Goal: Transaction & Acquisition: Purchase product/service

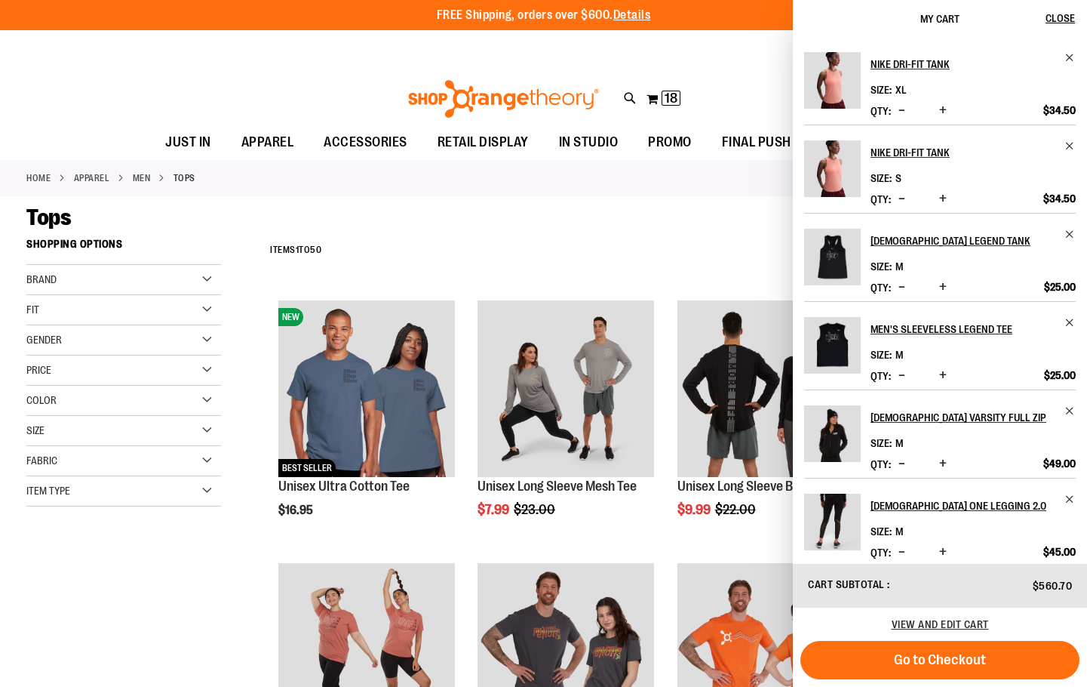
scroll to position [390, 0]
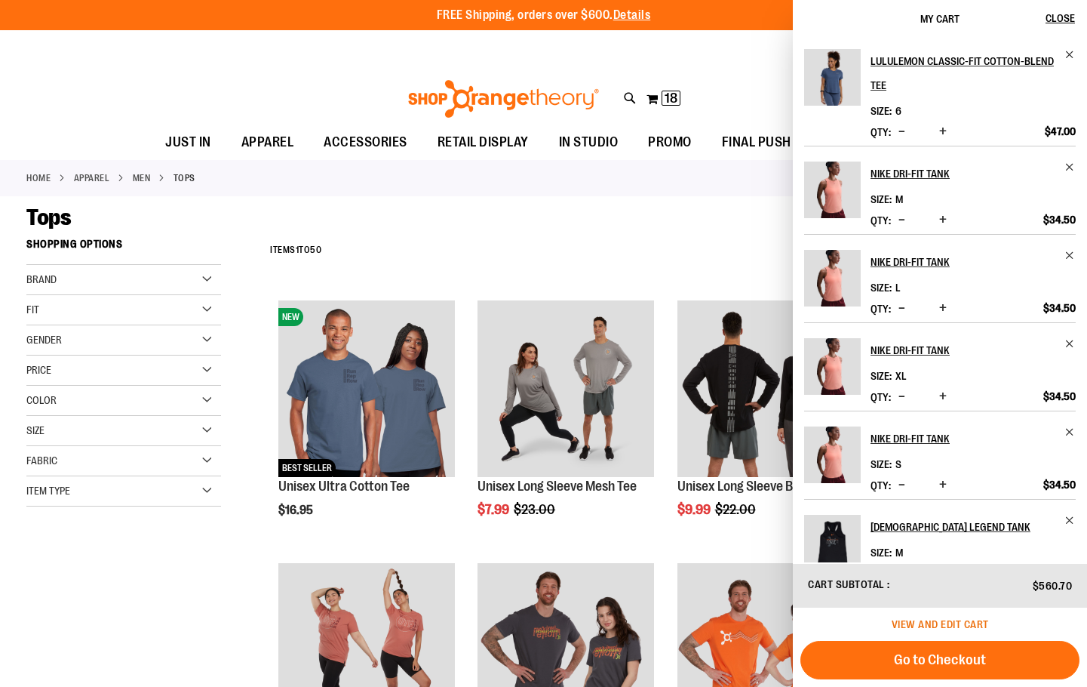
click at [930, 623] on span "View and edit cart" at bounding box center [940, 624] width 97 height 12
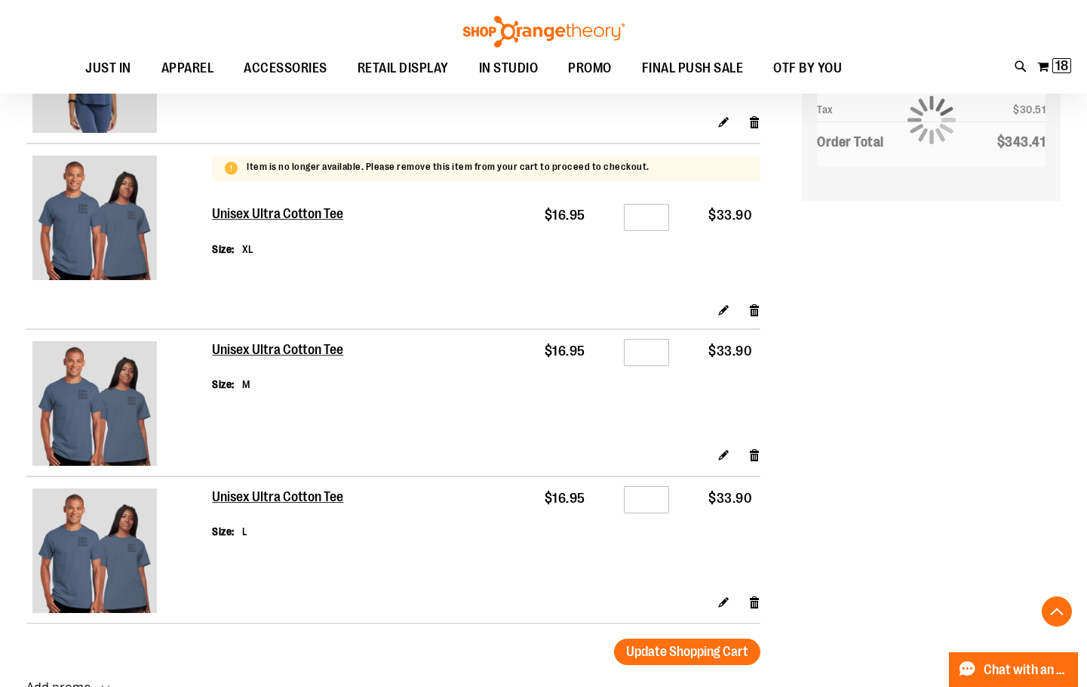
scroll to position [1886, 0]
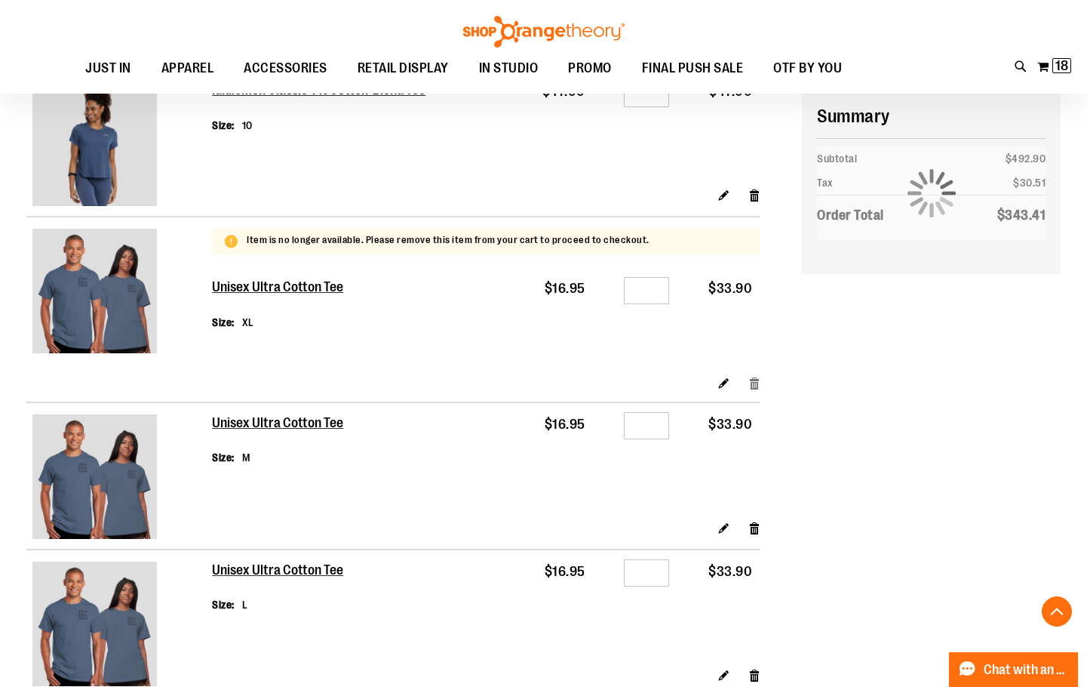
type input "**********"
click at [759, 384] on link "Remove item" at bounding box center [755, 383] width 13 height 16
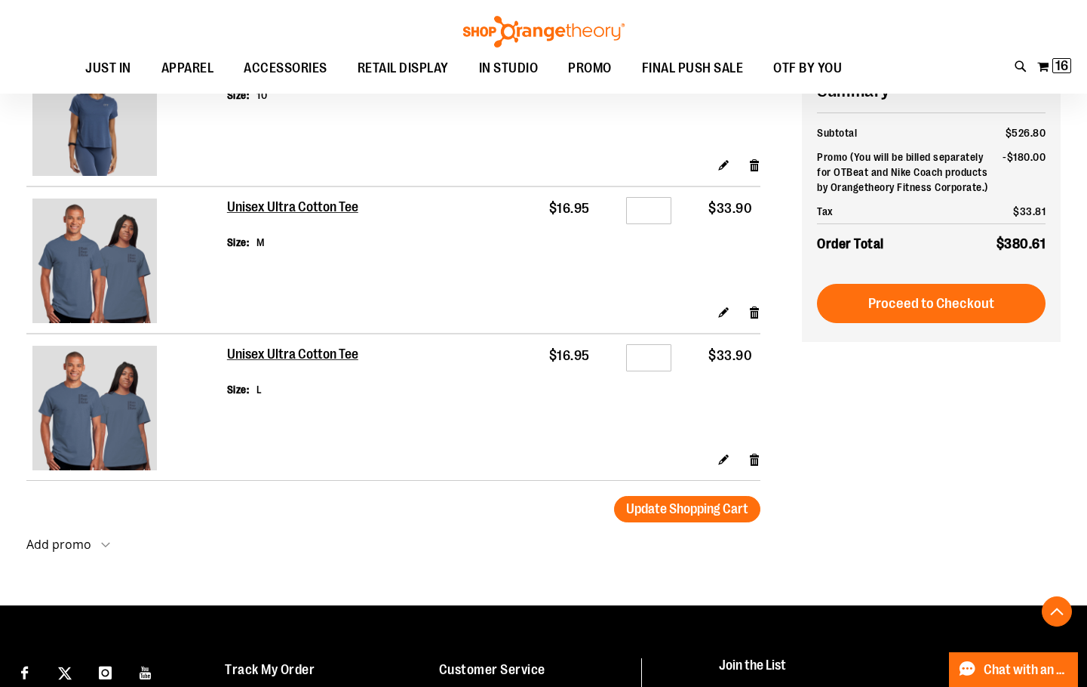
scroll to position [1810, 0]
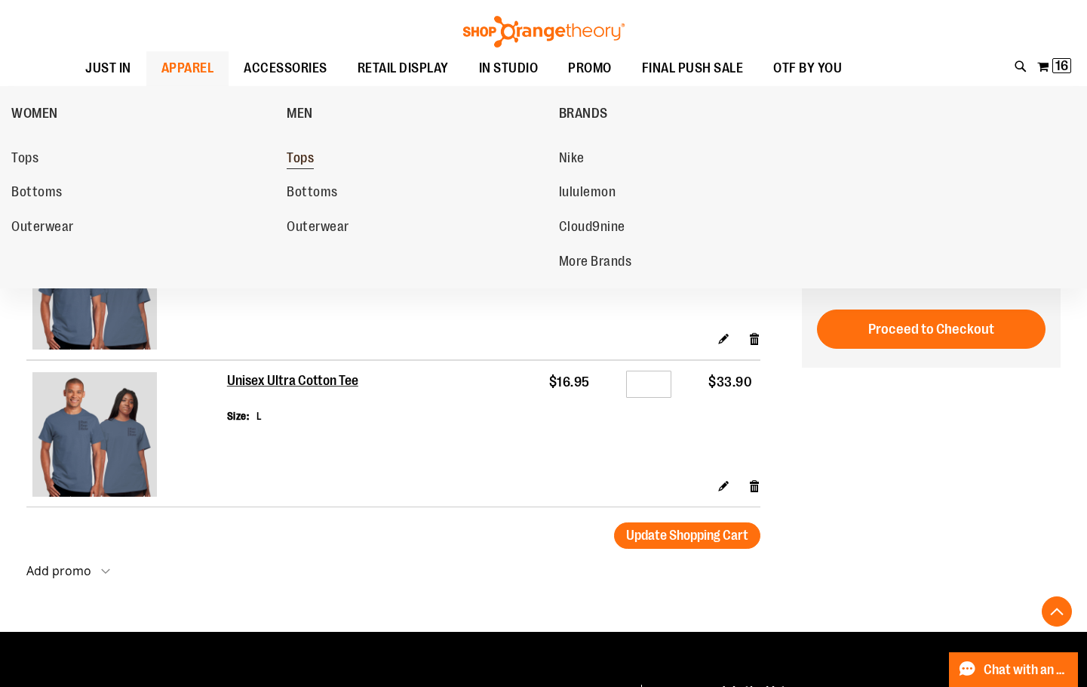
type input "**********"
click at [304, 158] on span "Tops" at bounding box center [300, 159] width 27 height 19
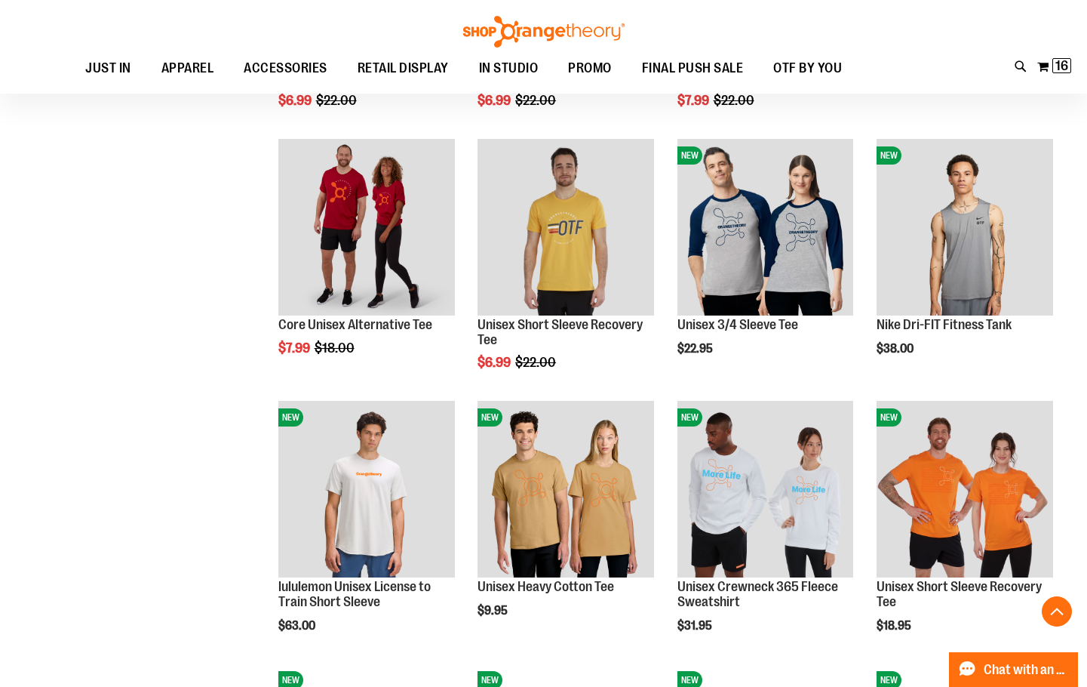
scroll to position [829, 0]
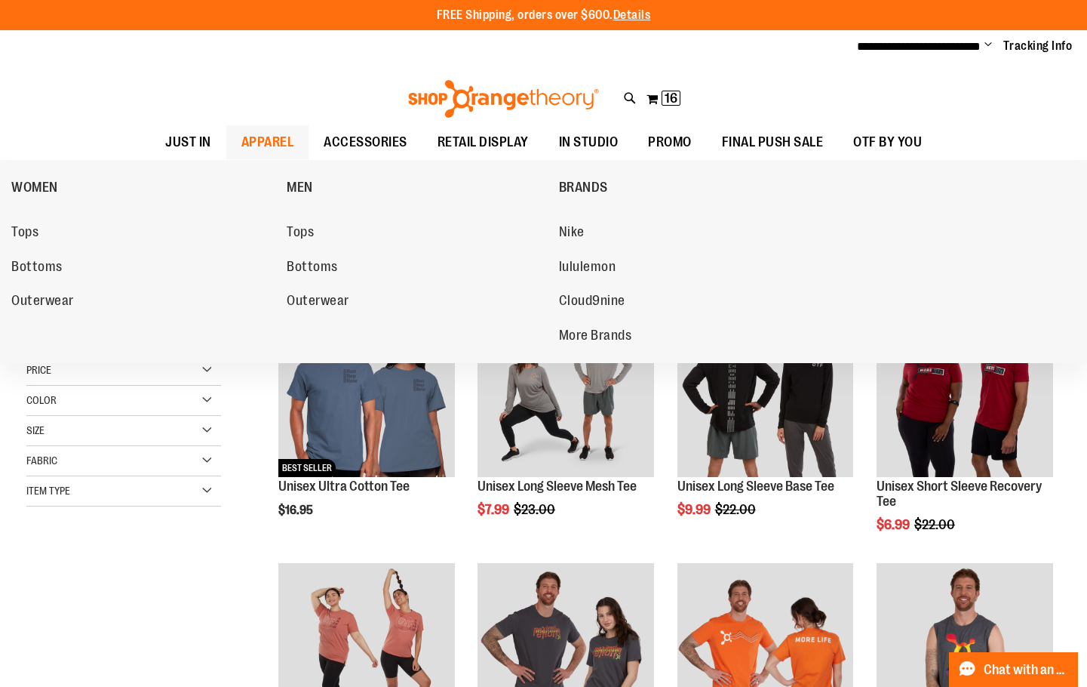
type input "**********"
click at [253, 140] on span "APPAREL" at bounding box center [267, 142] width 53 height 34
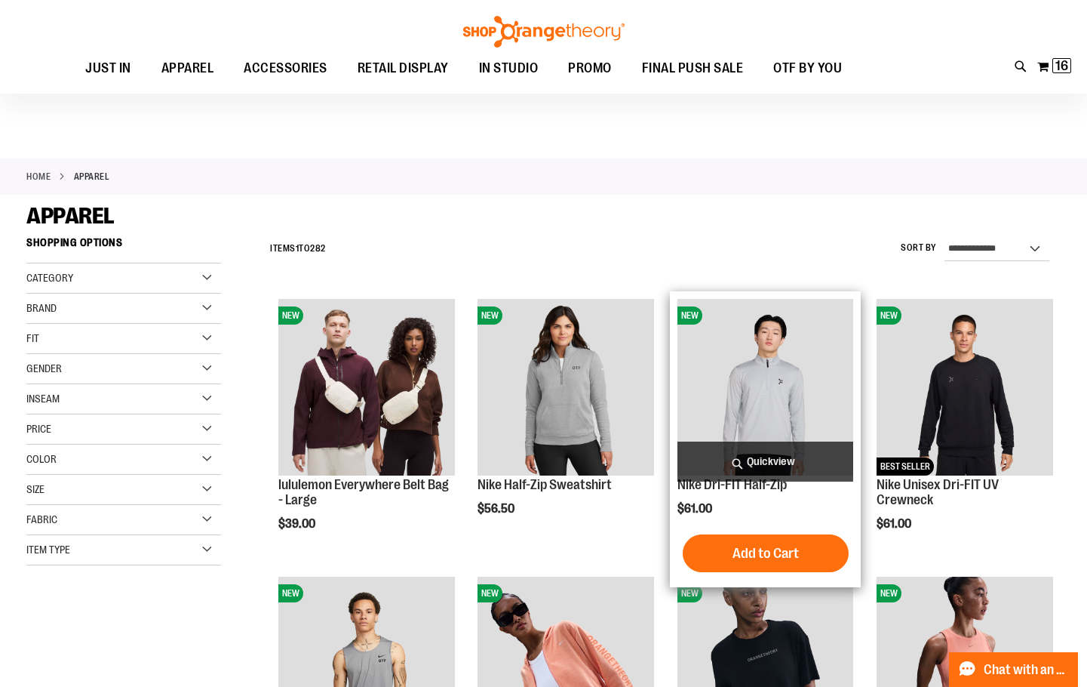
scroll to position [75, 0]
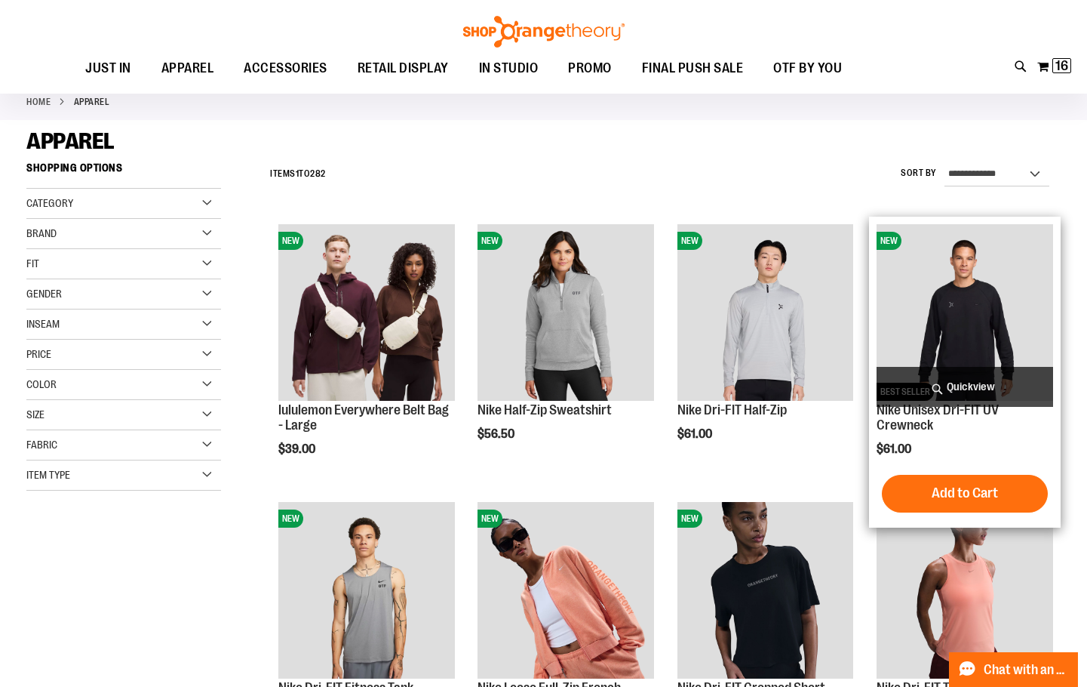
type input "**********"
click at [1013, 341] on img "product" at bounding box center [965, 312] width 177 height 177
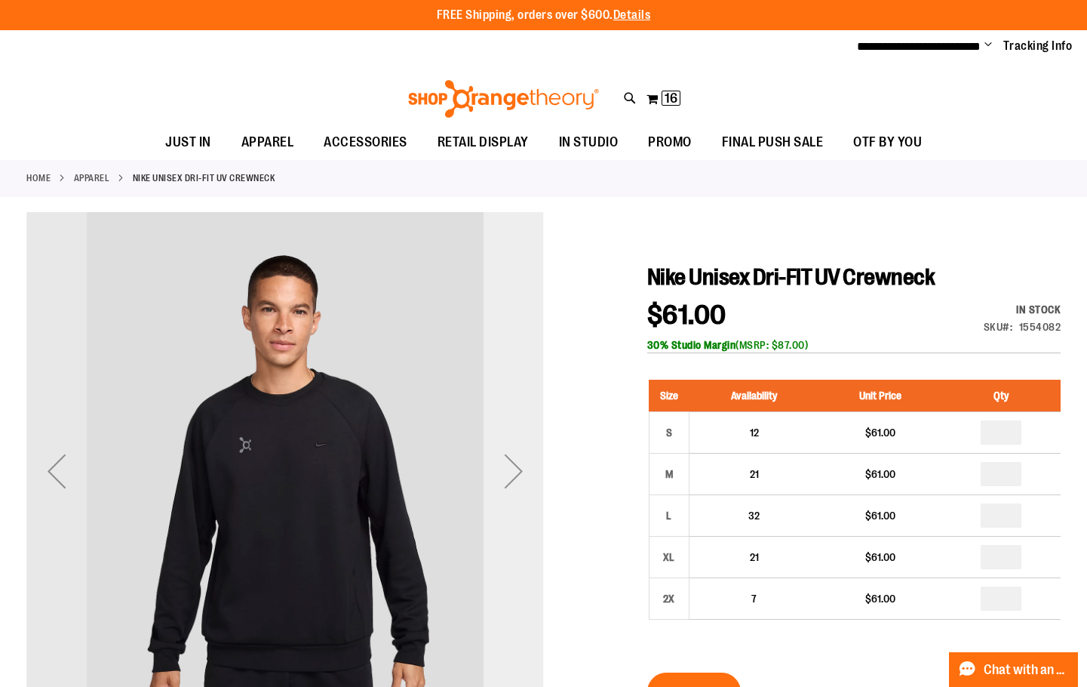
type input "**********"
click at [509, 500] on div "Next" at bounding box center [514, 471] width 60 height 60
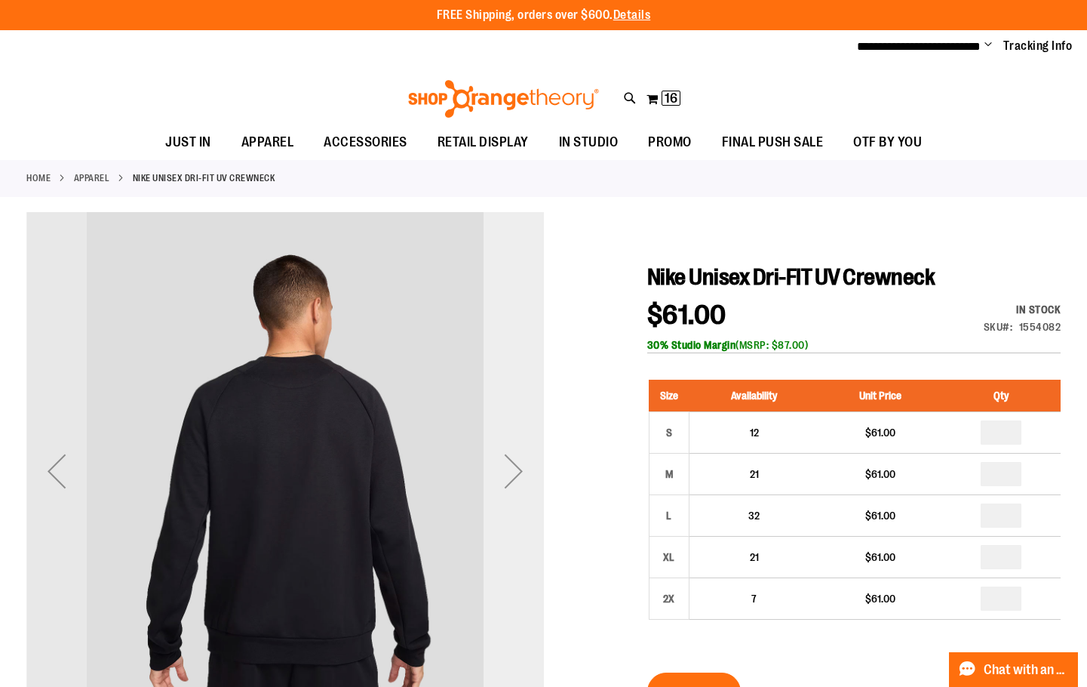
click at [509, 501] on div "Next" at bounding box center [514, 471] width 60 height 518
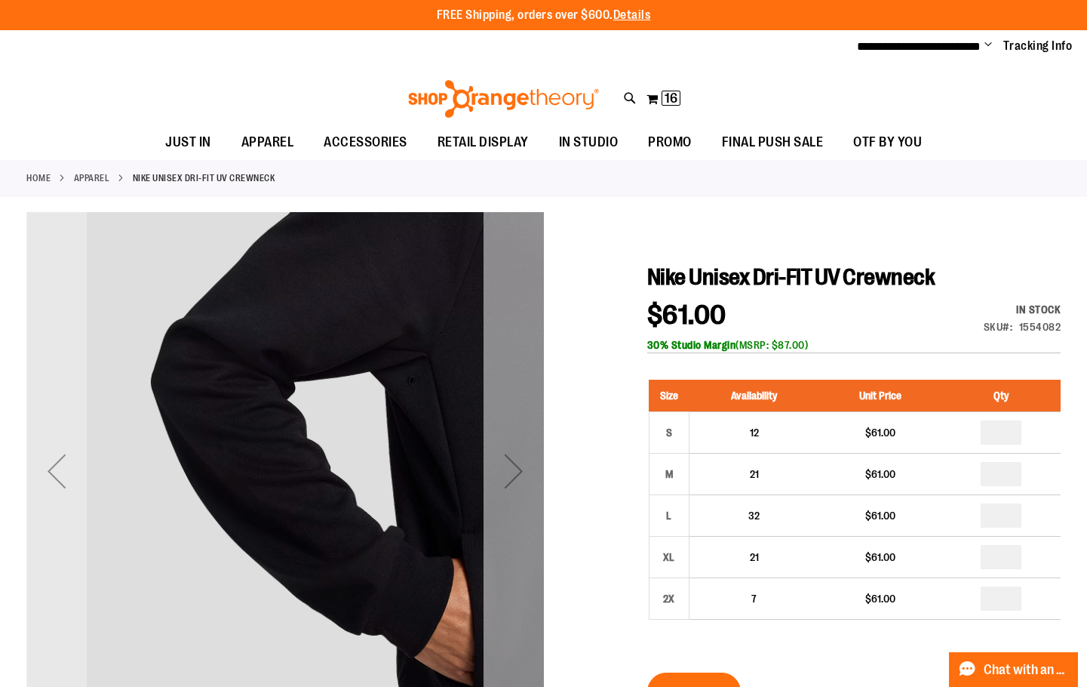
click at [514, 504] on div "Next" at bounding box center [514, 471] width 60 height 518
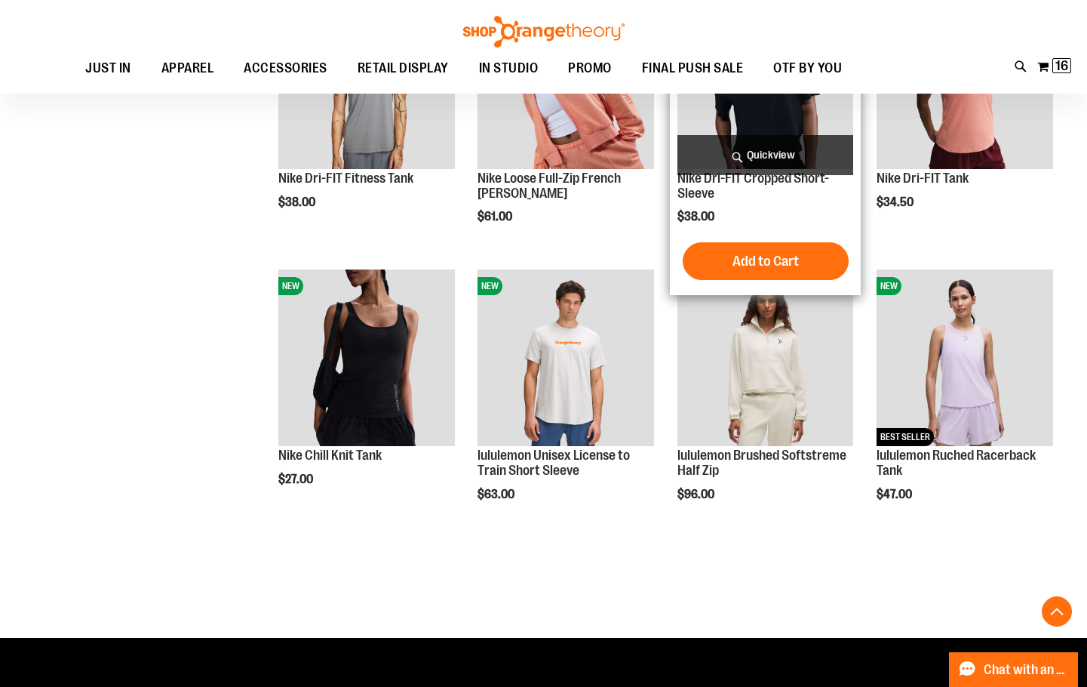
scroll to position [678, 0]
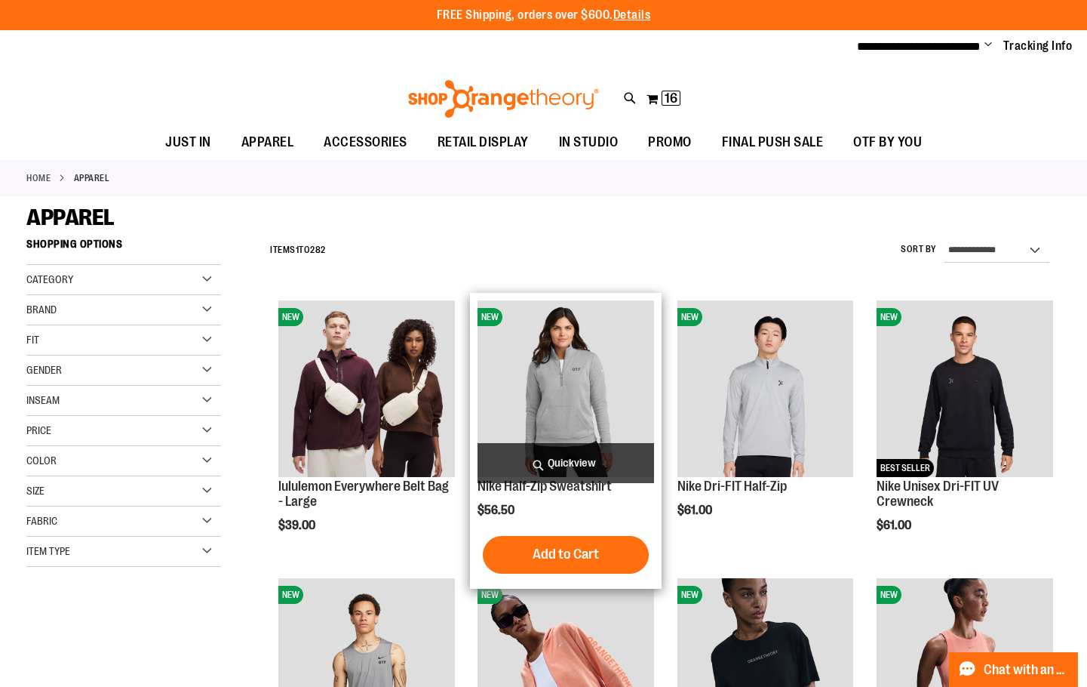
type input "**********"
click at [509, 432] on img "product" at bounding box center [566, 388] width 177 height 177
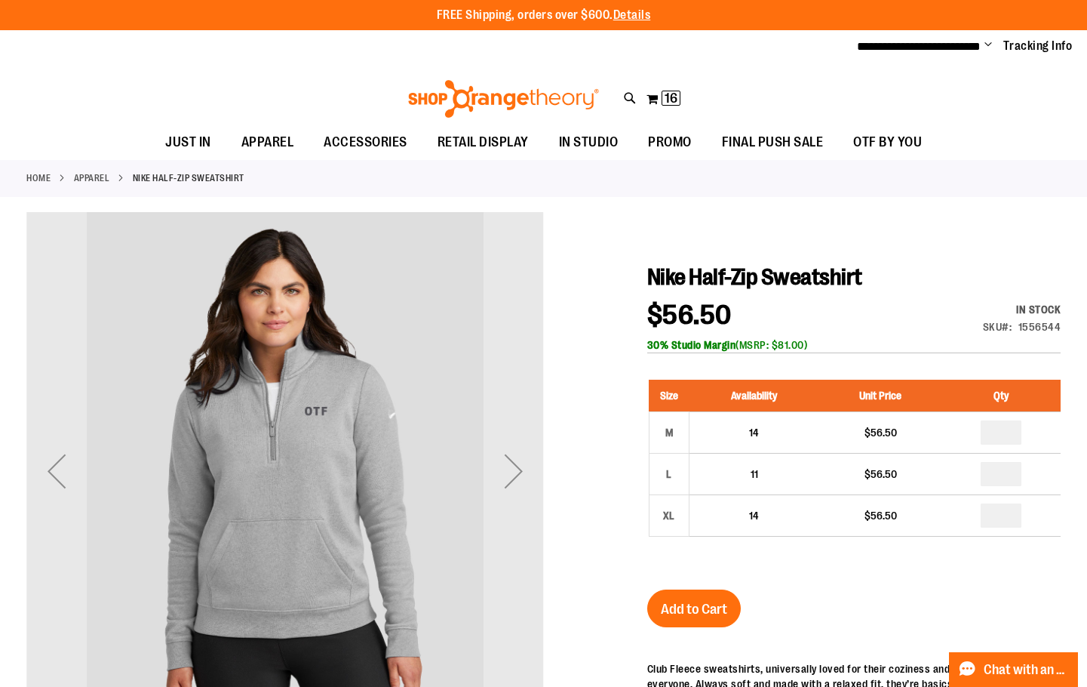
type input "**********"
click at [500, 459] on div "Next" at bounding box center [514, 471] width 60 height 60
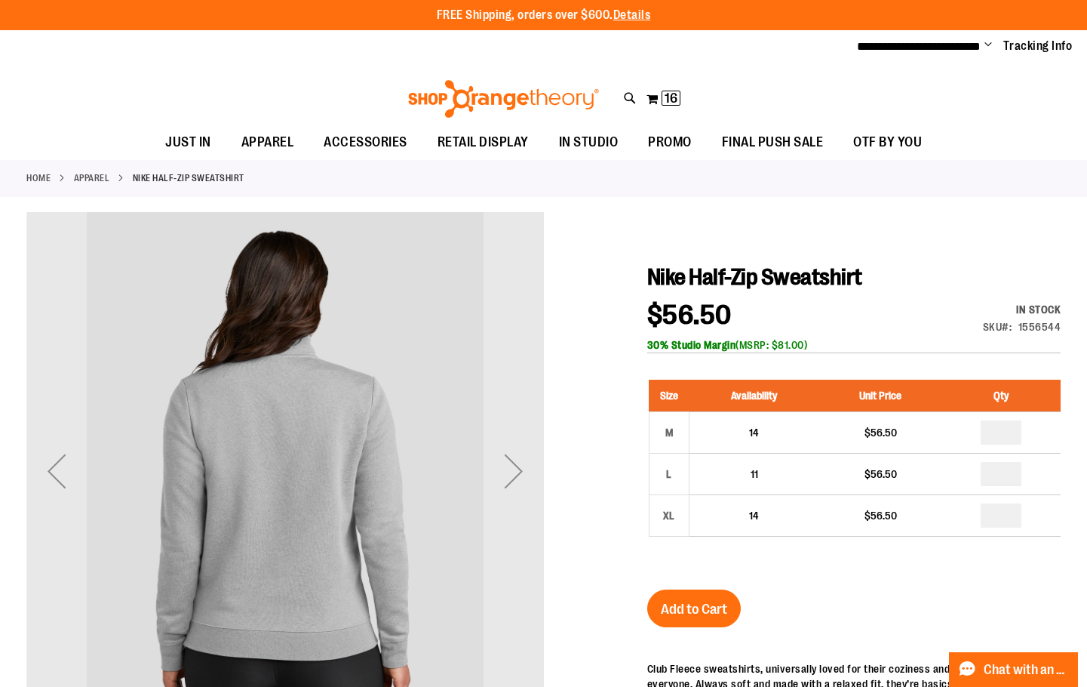
click at [500, 459] on div "Next" at bounding box center [514, 471] width 60 height 60
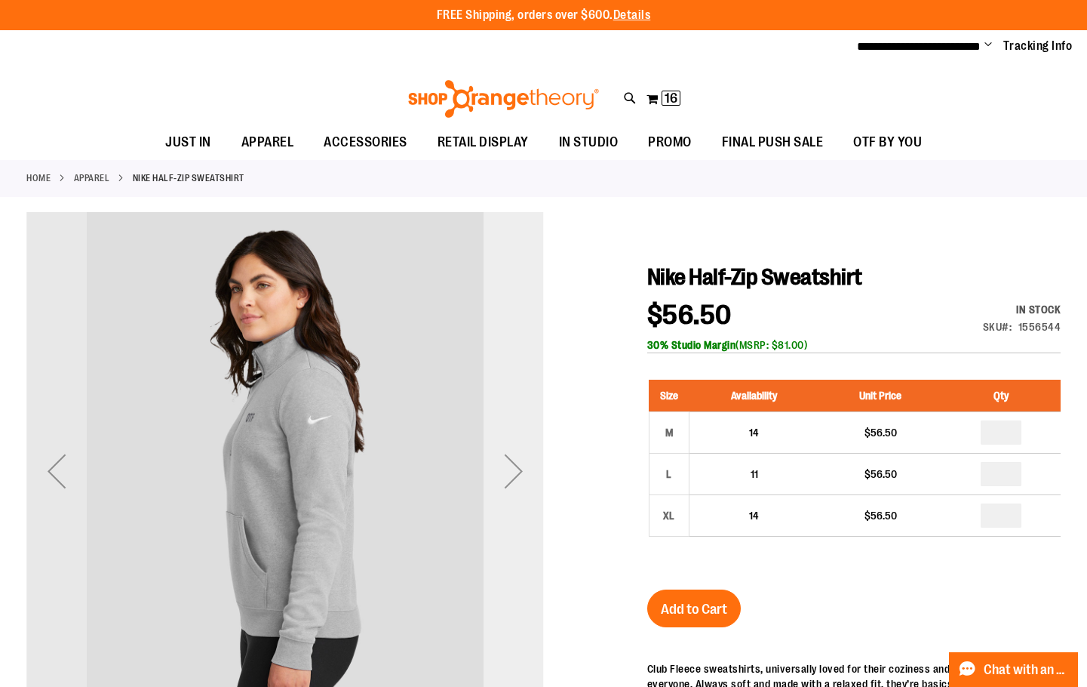
click at [487, 508] on div "Next" at bounding box center [514, 471] width 60 height 518
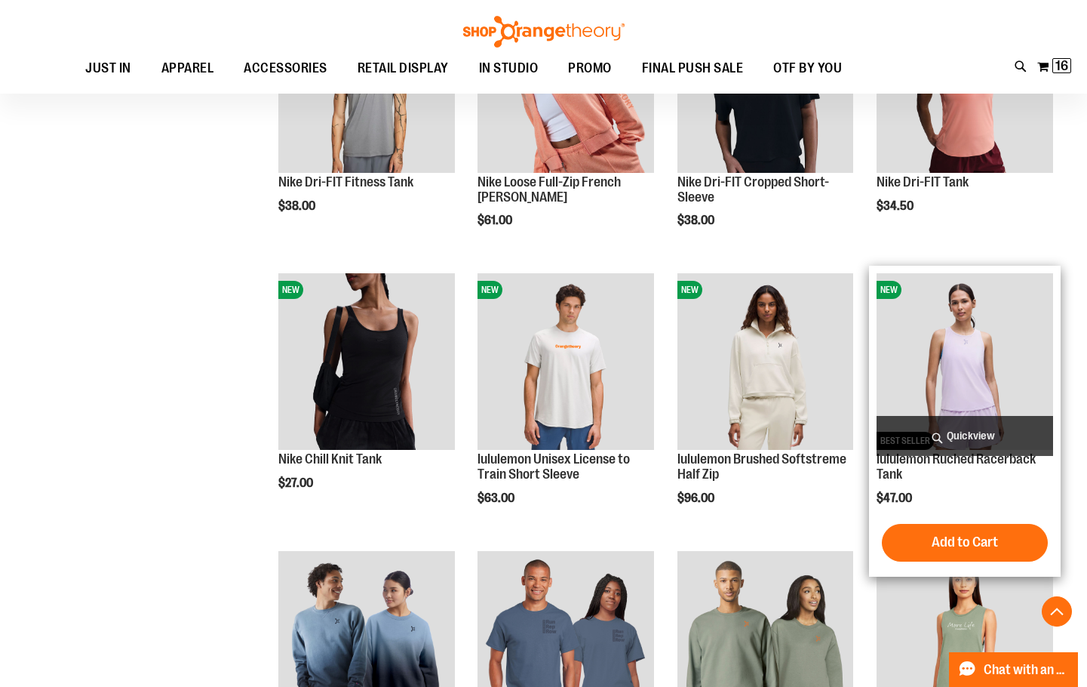
scroll to position [937, 0]
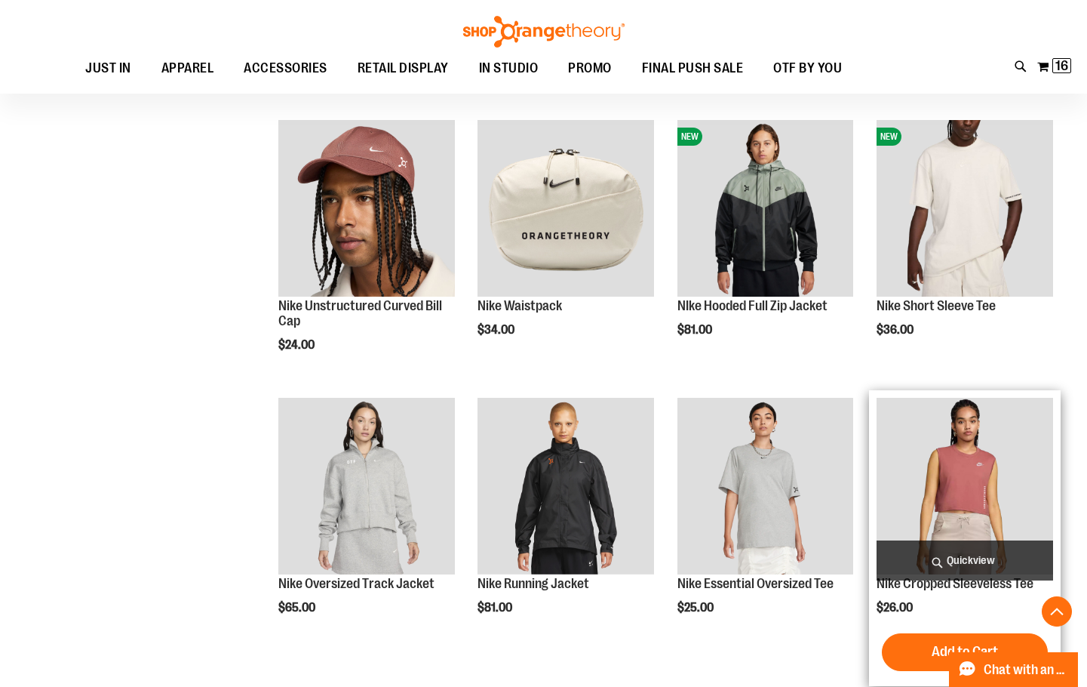
scroll to position [1918, 0]
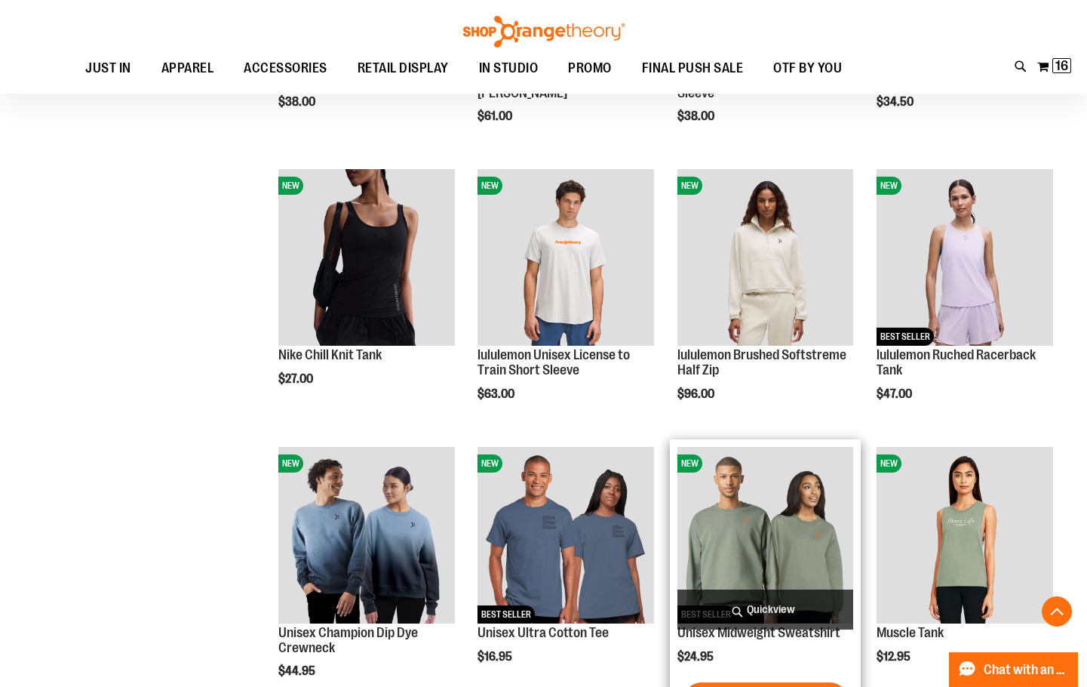
scroll to position [711, 0]
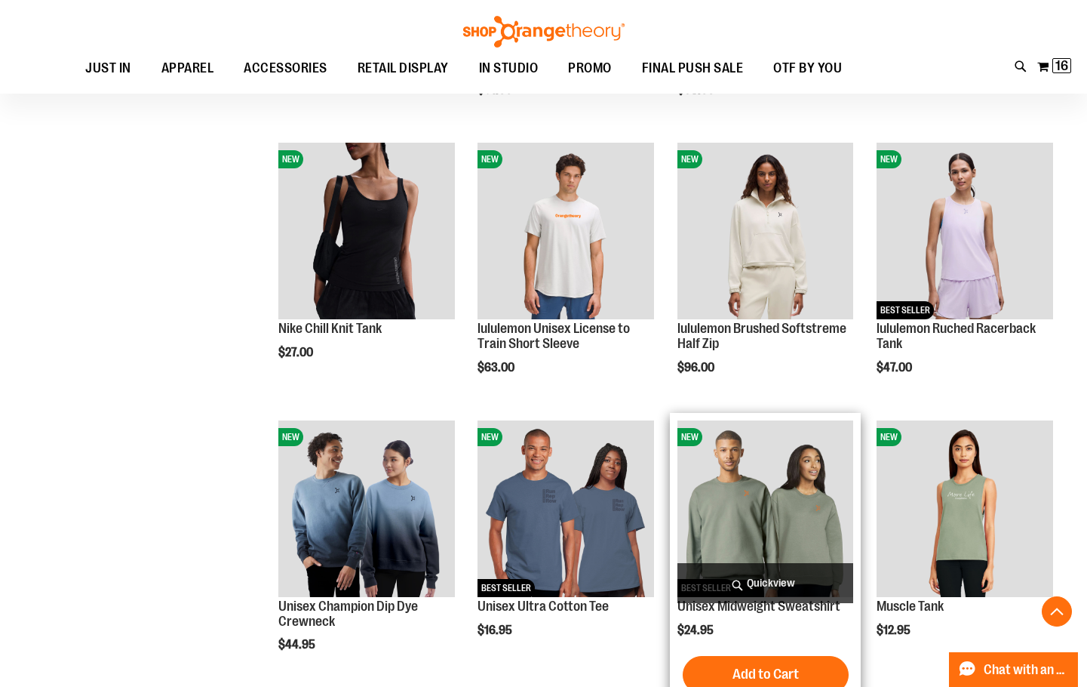
type input "**********"
click at [761, 535] on img "product" at bounding box center [766, 508] width 177 height 177
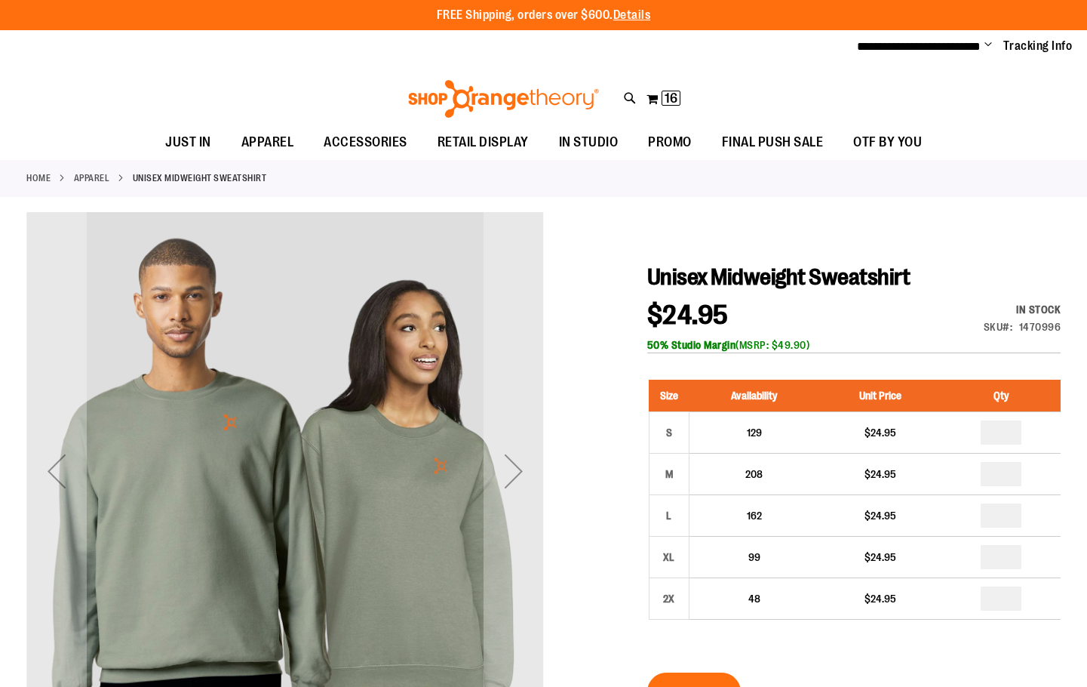
type input "**********"
click at [540, 537] on div "Next" at bounding box center [514, 471] width 60 height 518
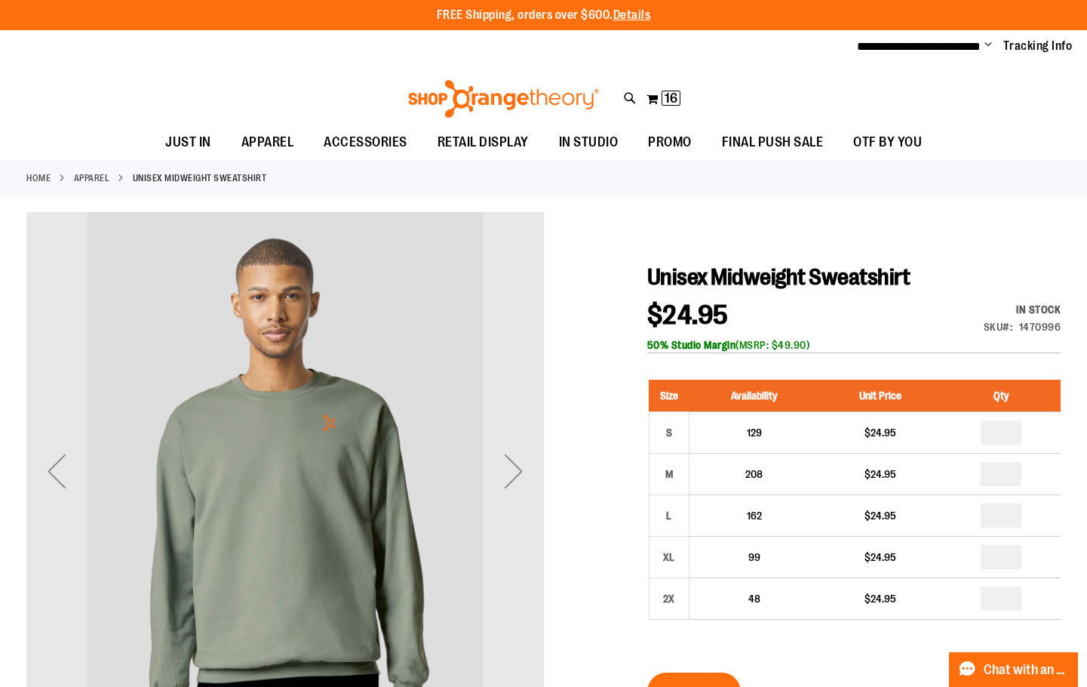
click at [540, 537] on div "Next" at bounding box center [514, 471] width 60 height 518
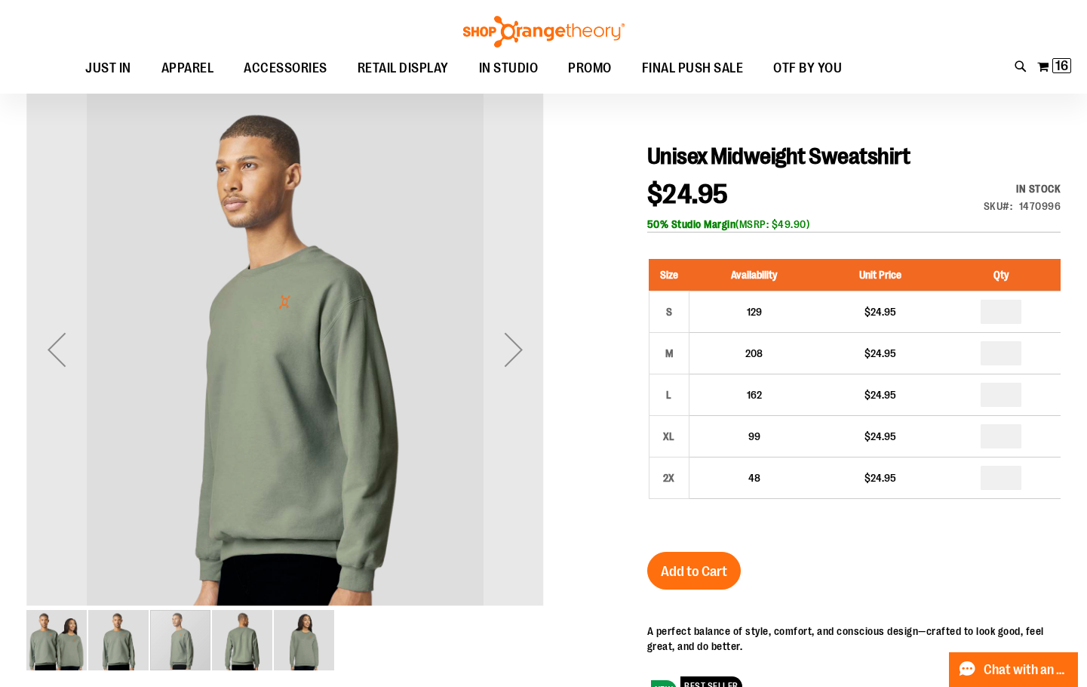
scroll to position [226, 0]
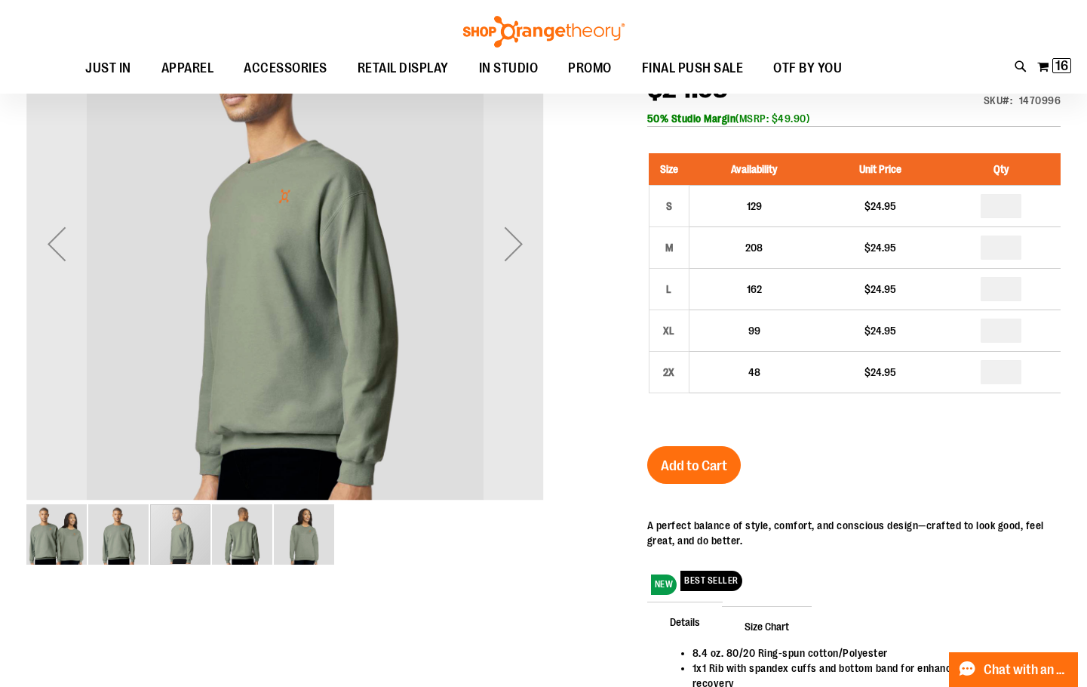
click at [256, 559] on img "image 4 of 5" at bounding box center [242, 534] width 60 height 60
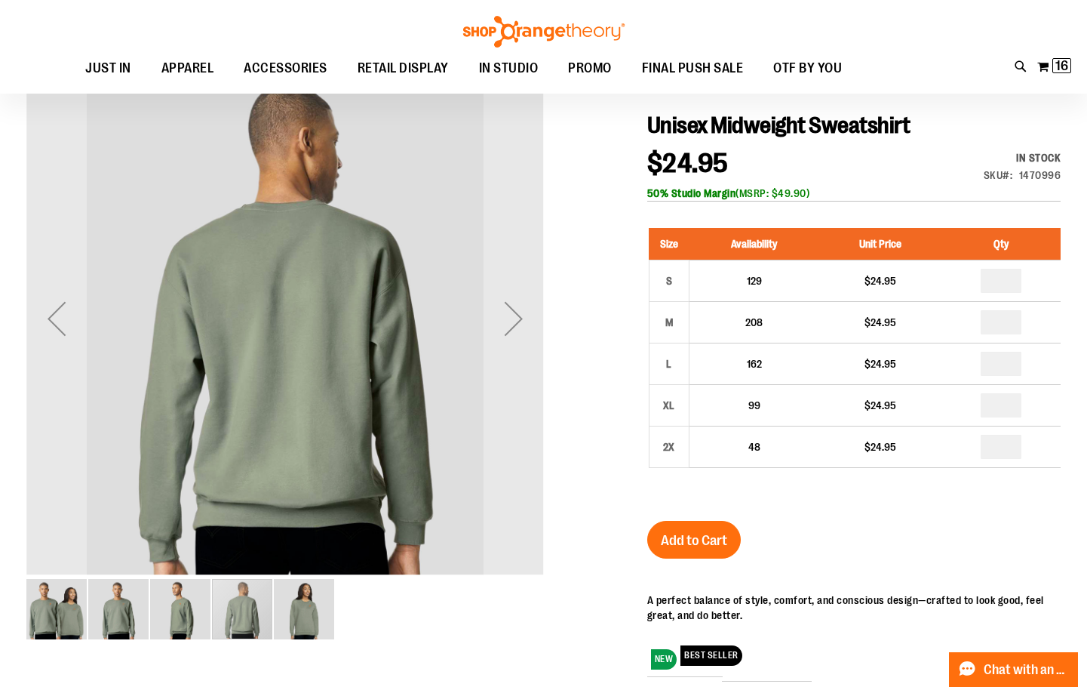
scroll to position [150, 0]
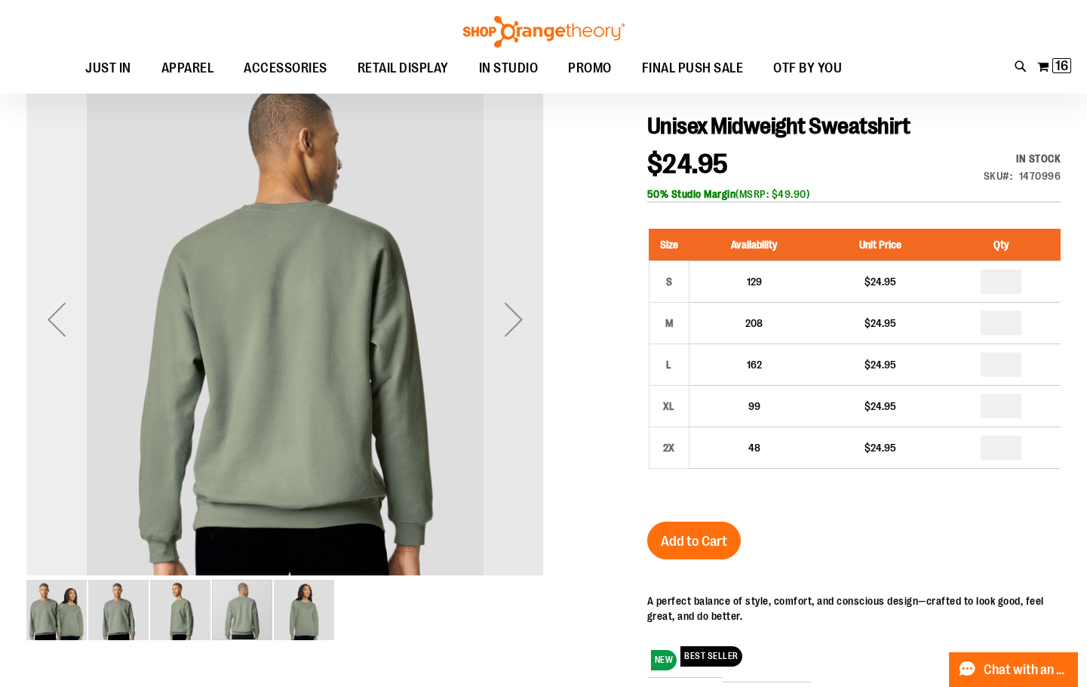
click at [38, 371] on div "Previous" at bounding box center [56, 319] width 60 height 518
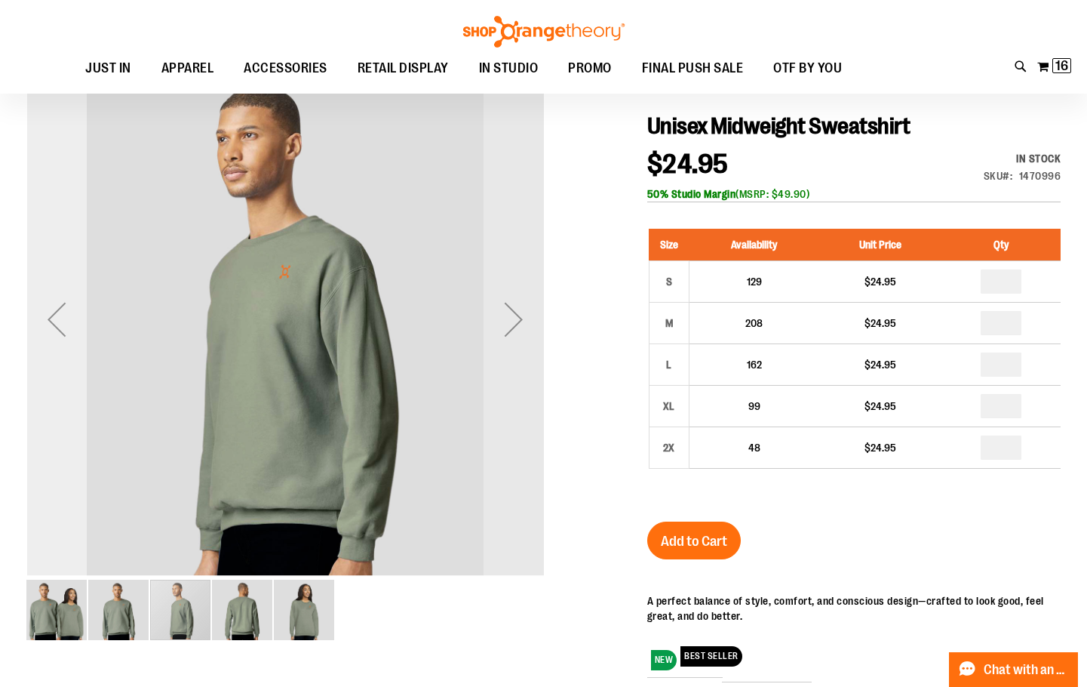
click at [38, 371] on div "Previous" at bounding box center [56, 319] width 60 height 518
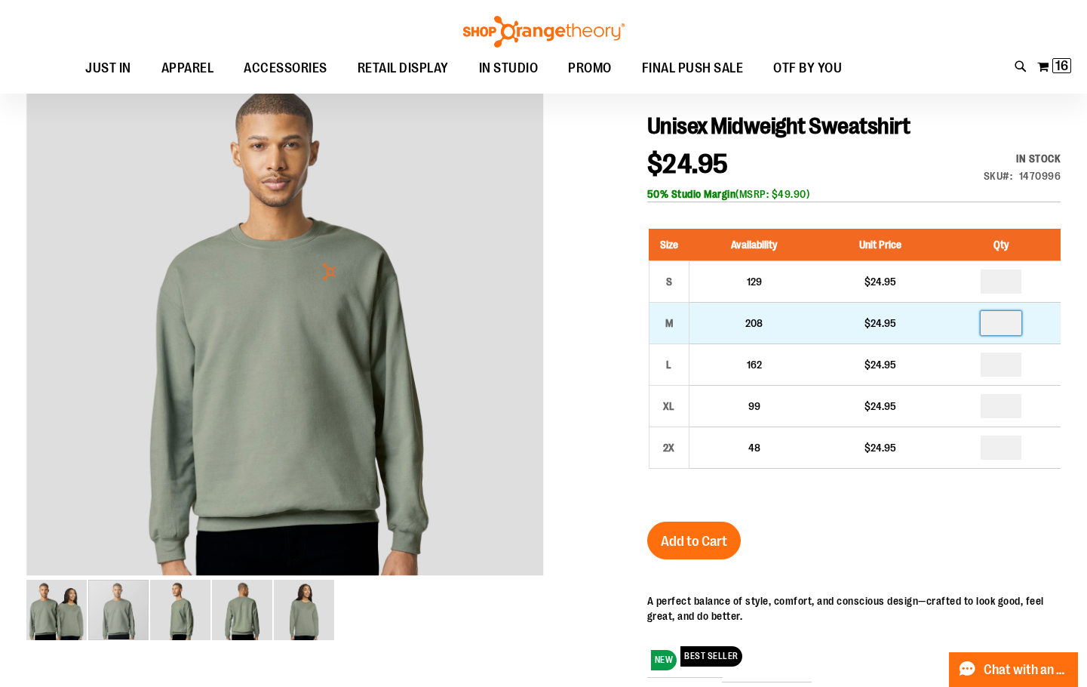
click at [1013, 327] on input "number" at bounding box center [1001, 323] width 41 height 24
type input "*"
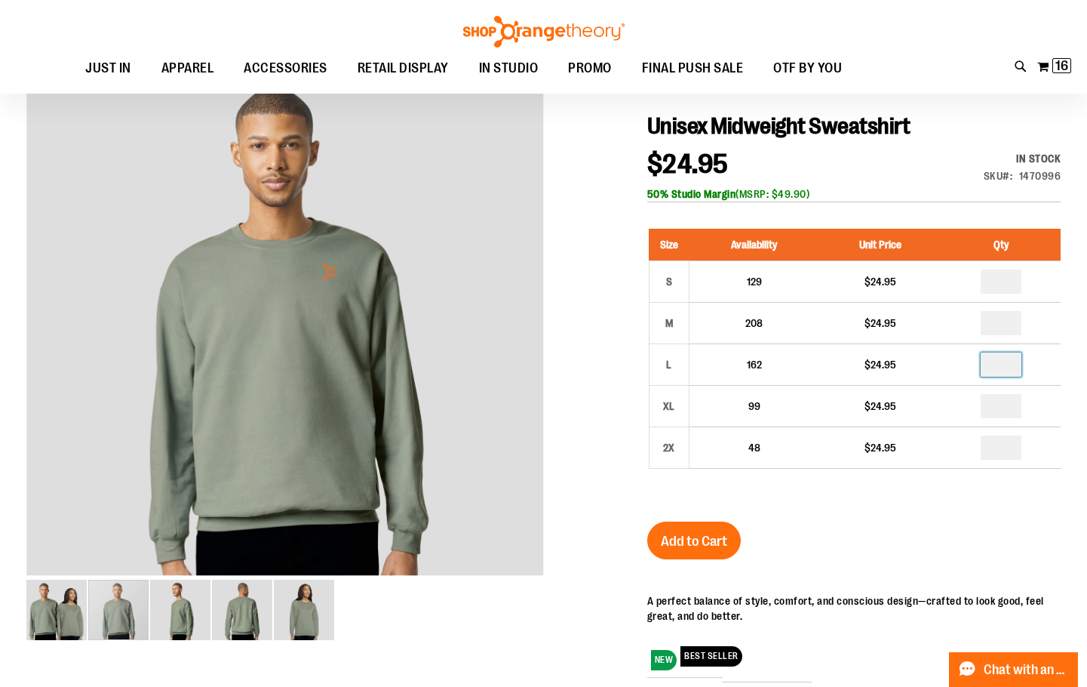
click at [1009, 363] on input "number" at bounding box center [1001, 364] width 41 height 24
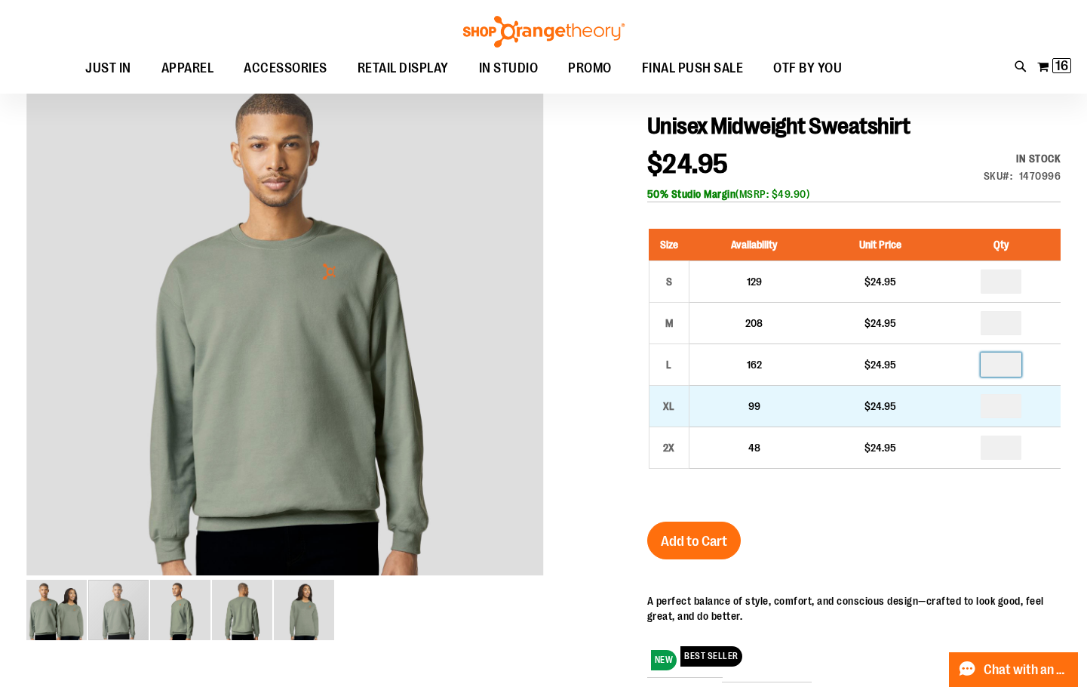
type input "*"
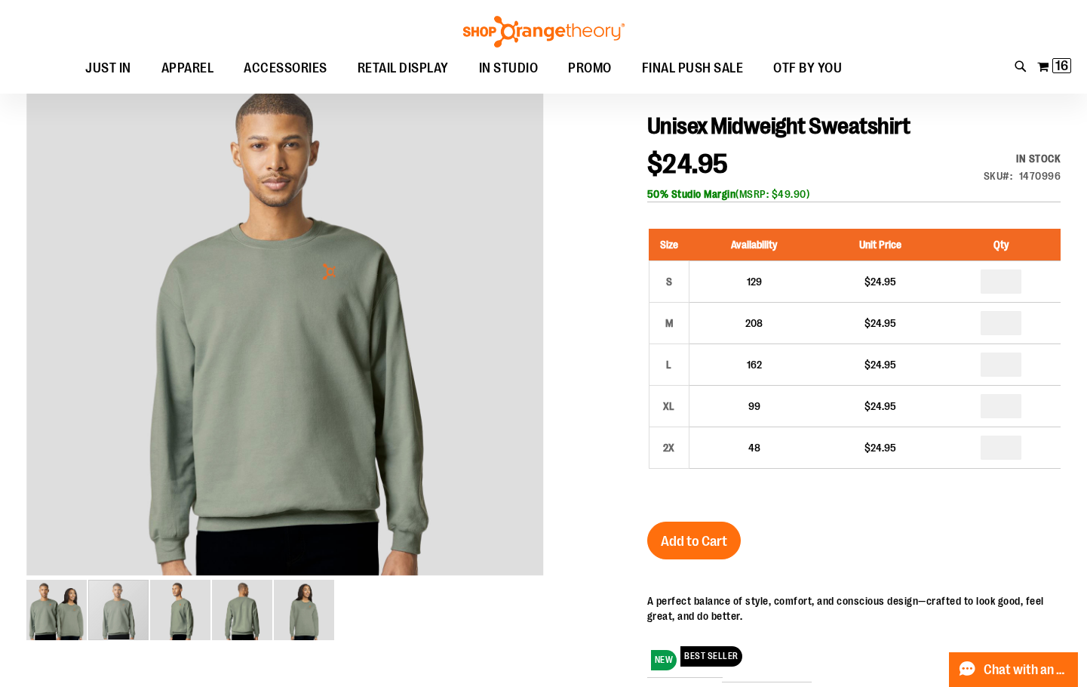
type input "*"
click at [712, 538] on span "Add to Cart" at bounding box center [694, 541] width 66 height 17
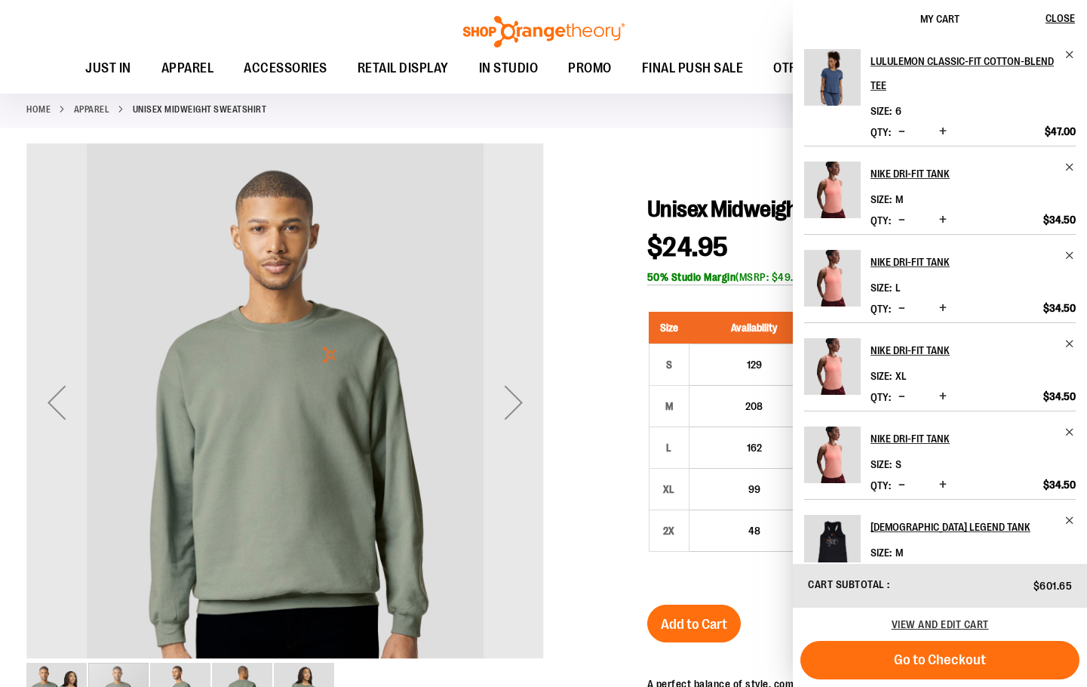
scroll to position [0, 0]
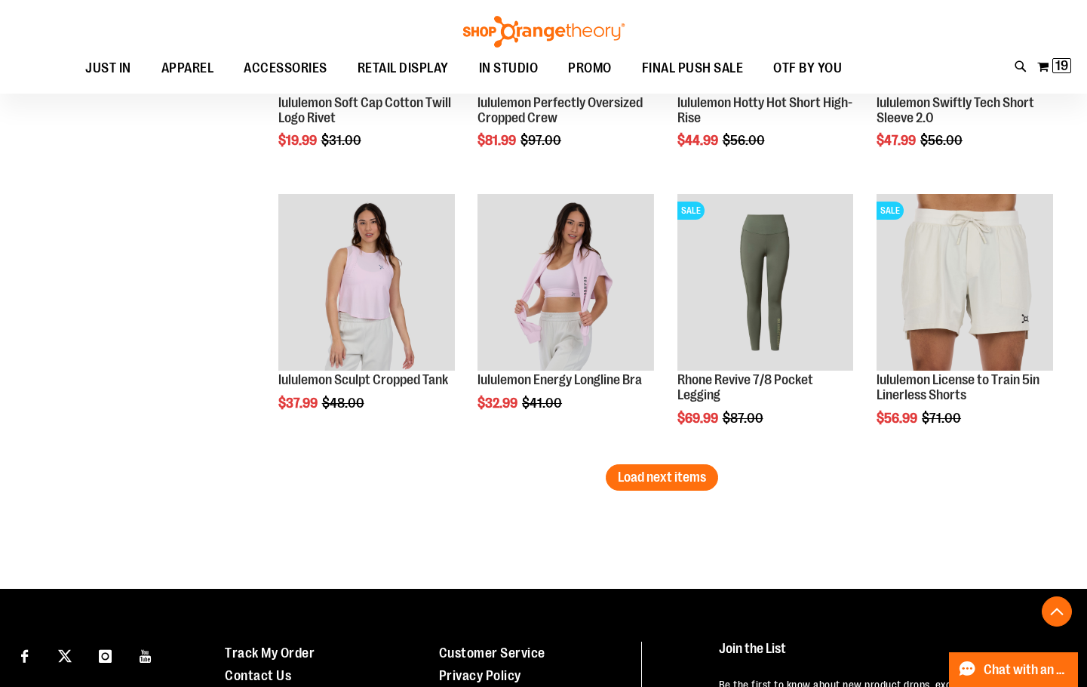
scroll to position [2297, 0]
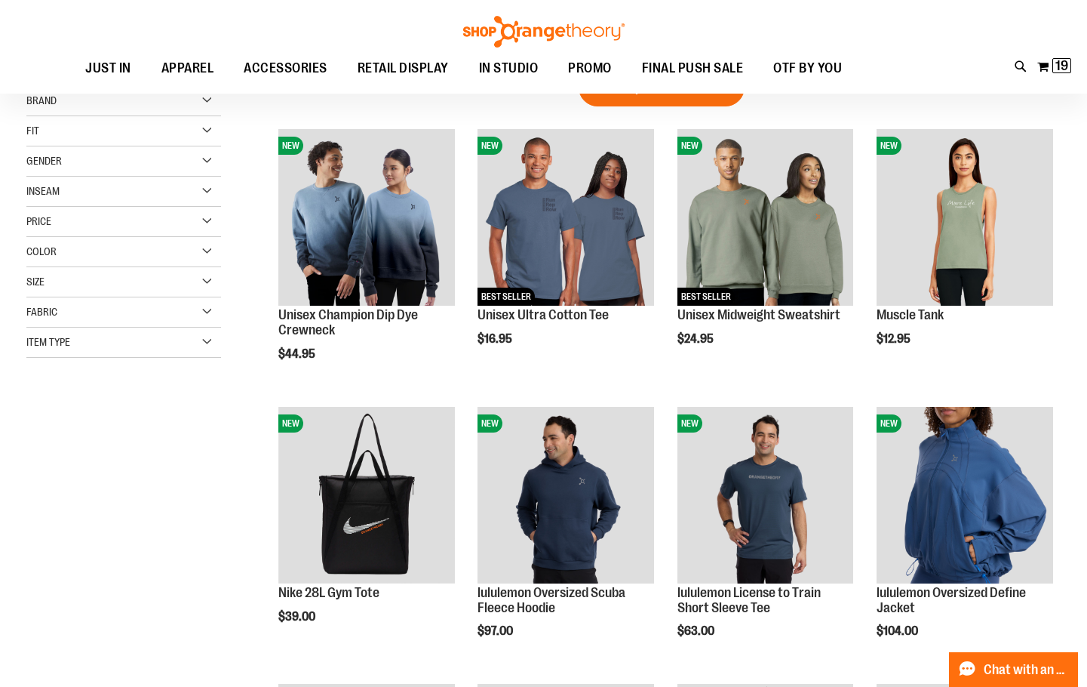
scroll to position [184, 0]
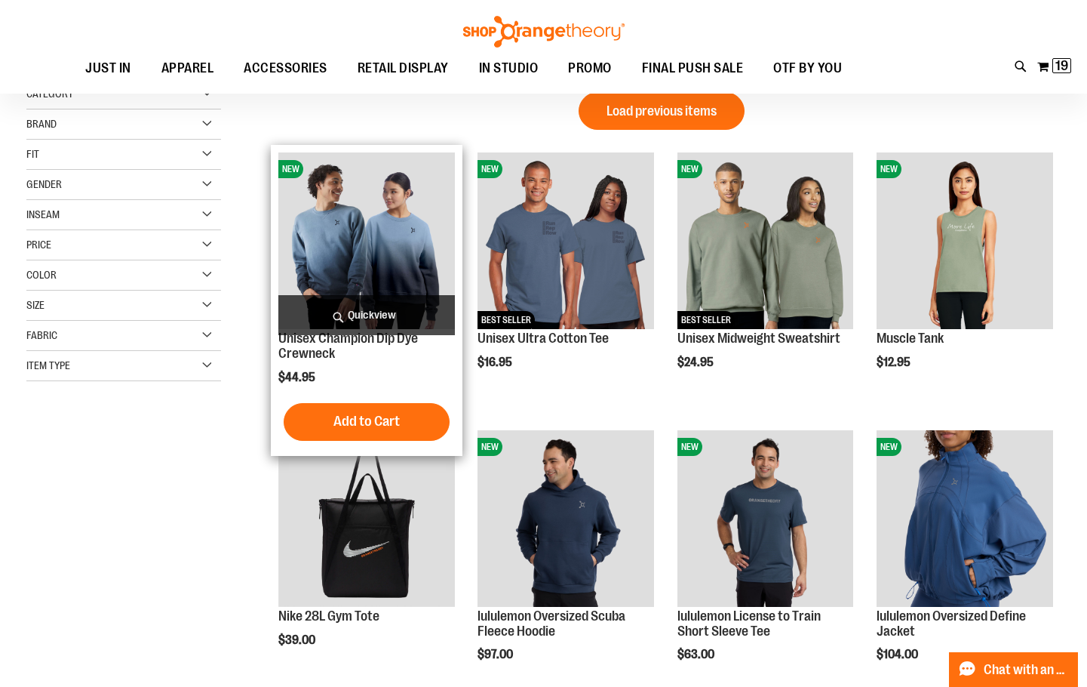
type input "**********"
click at [407, 255] on img "product" at bounding box center [366, 240] width 177 height 177
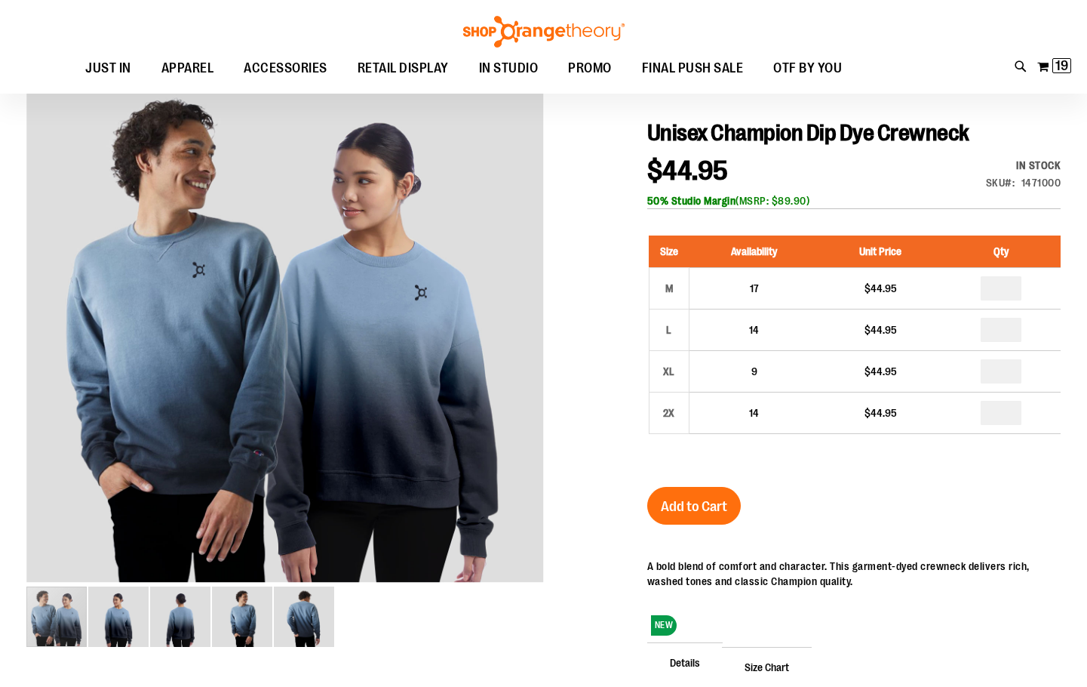
scroll to position [150, 0]
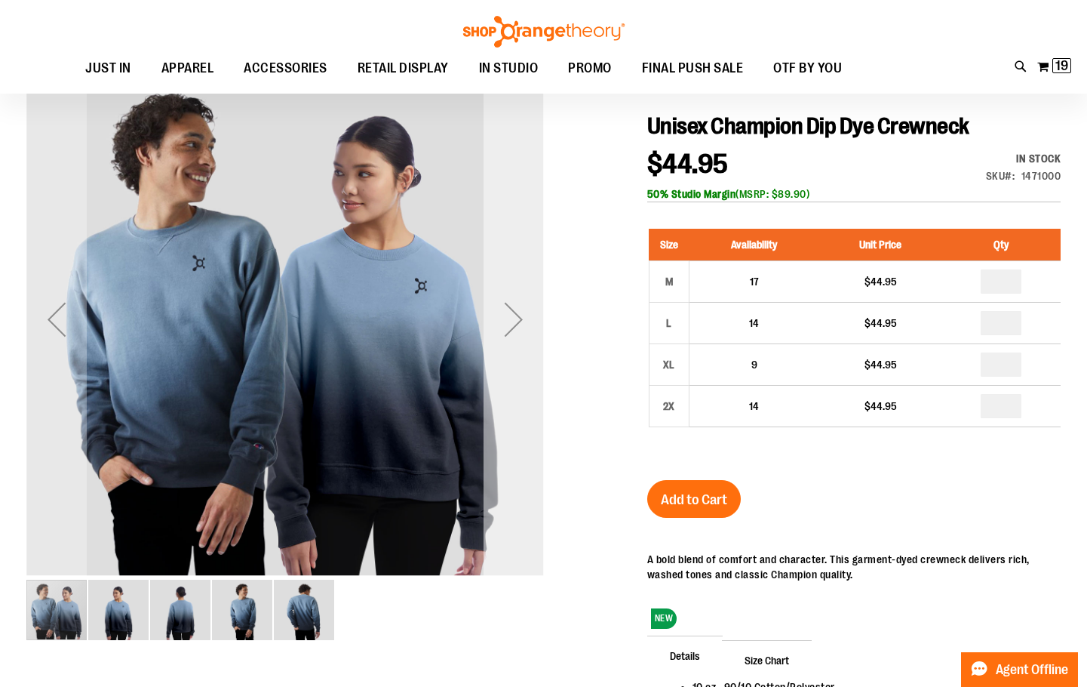
type input "**********"
click at [503, 382] on div "Next" at bounding box center [514, 319] width 60 height 518
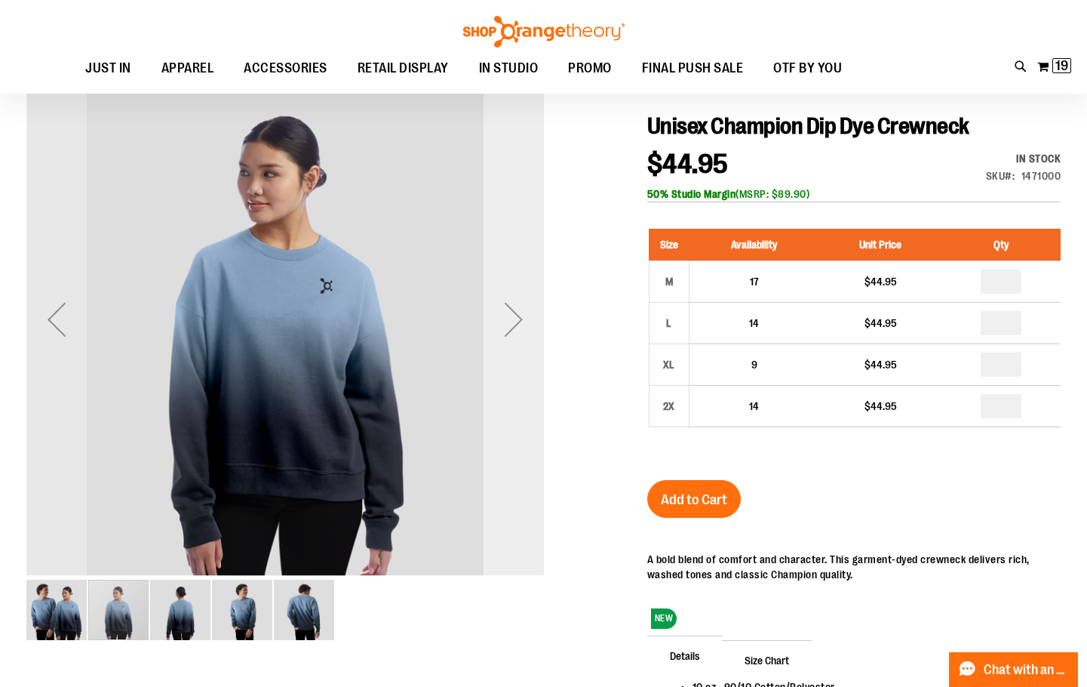
click at [503, 382] on div "Next" at bounding box center [514, 319] width 60 height 518
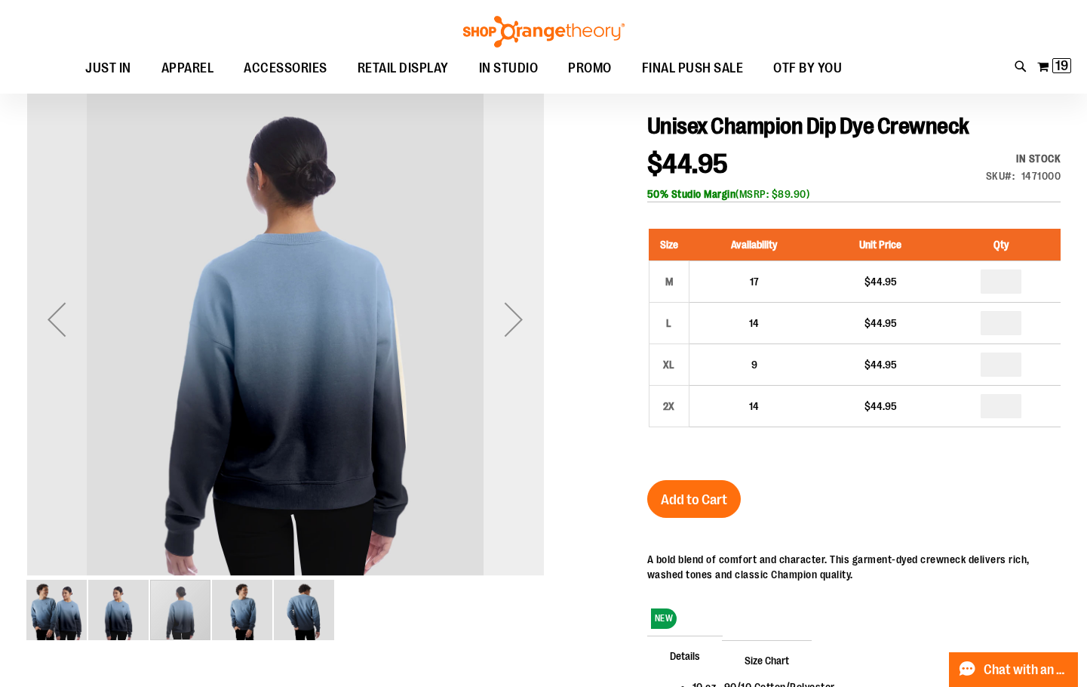
click at [503, 382] on div "Next" at bounding box center [514, 319] width 60 height 518
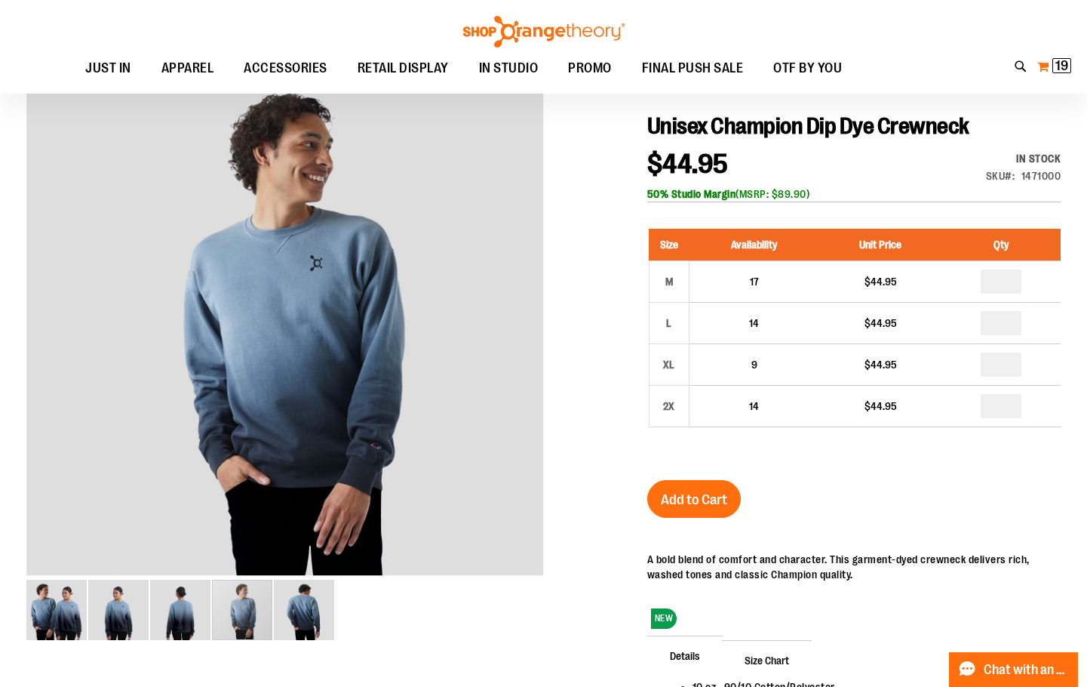
click at [1053, 66] on span "19 19 items" at bounding box center [1062, 65] width 19 height 15
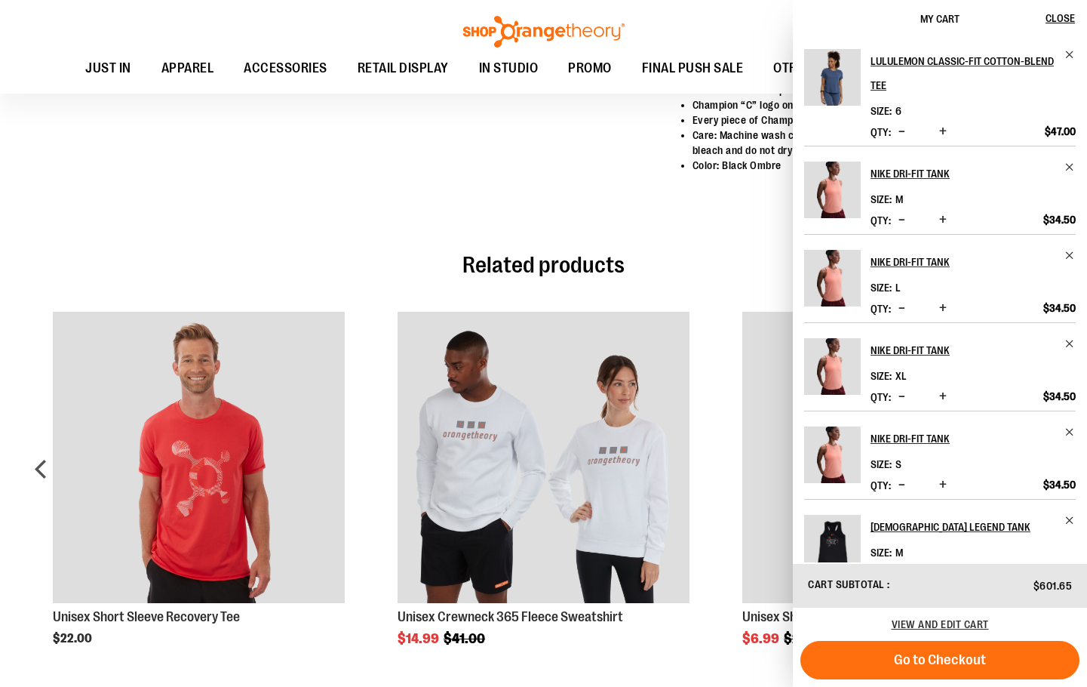
scroll to position [976, 0]
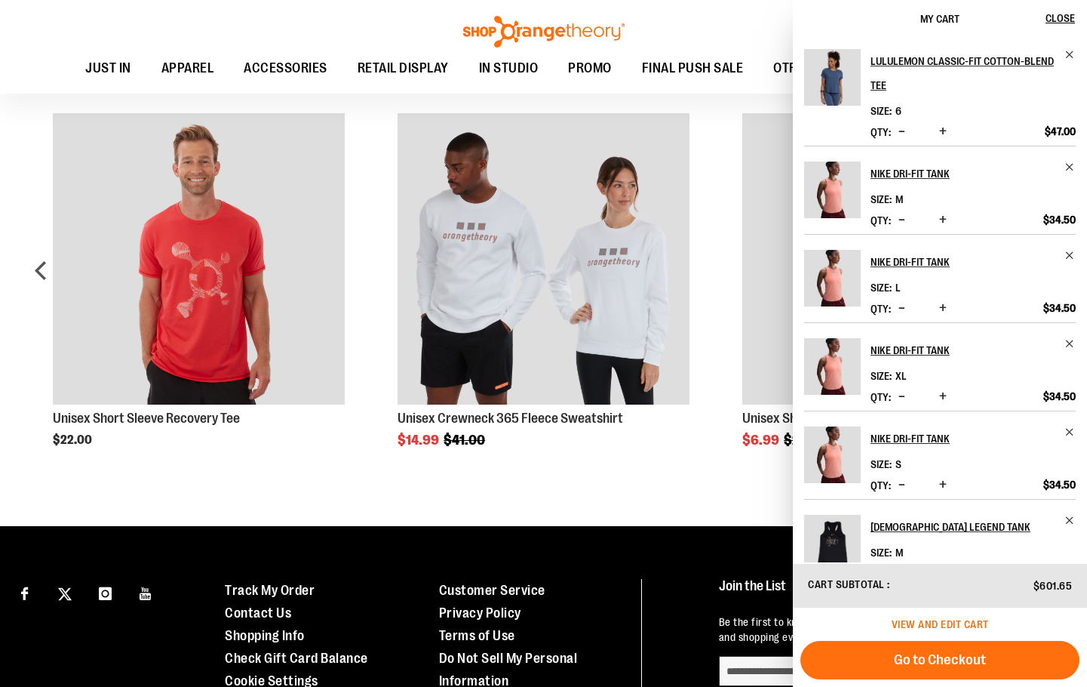
click at [967, 628] on span "View and edit cart" at bounding box center [940, 624] width 97 height 12
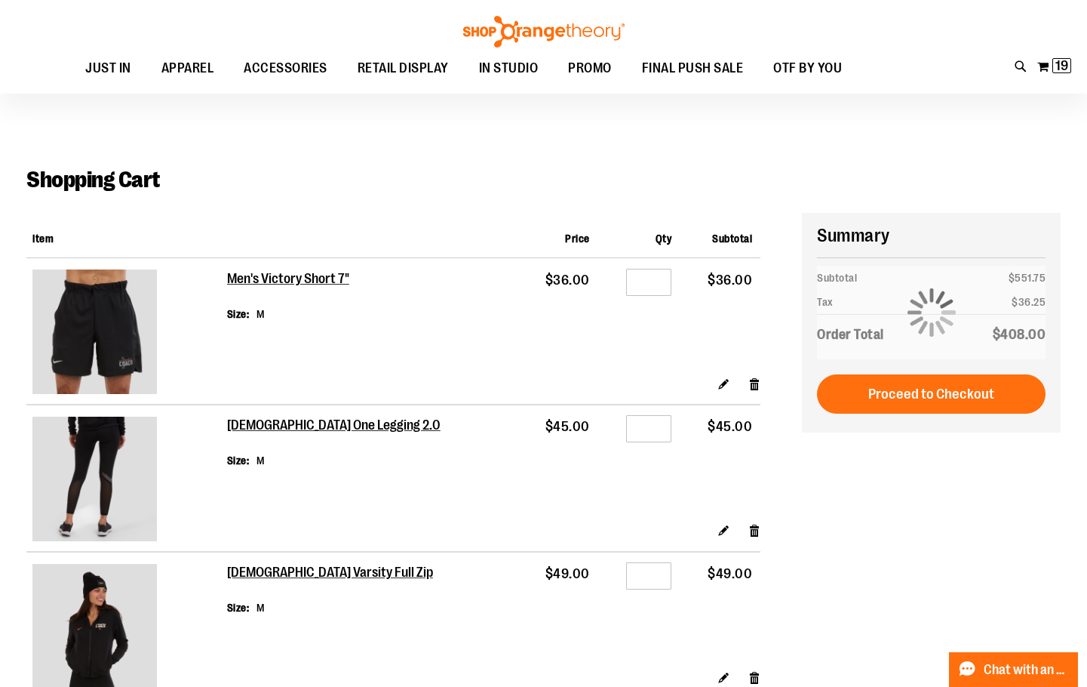
scroll to position [150, 0]
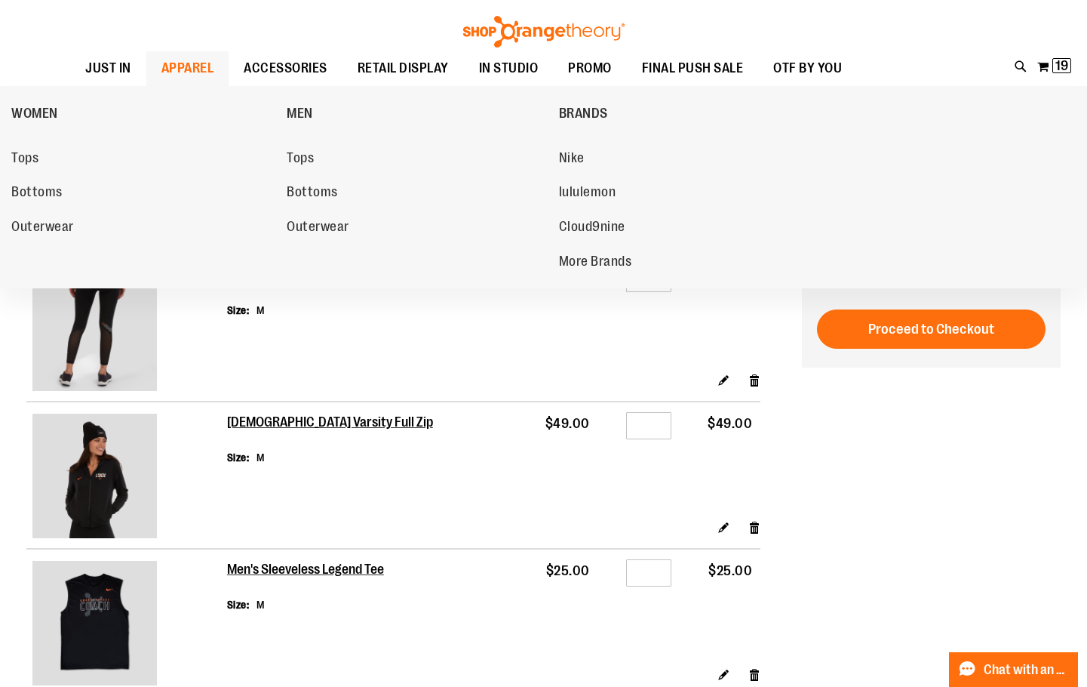
type input "**********"
click at [202, 81] on span "APPAREL" at bounding box center [187, 68] width 53 height 34
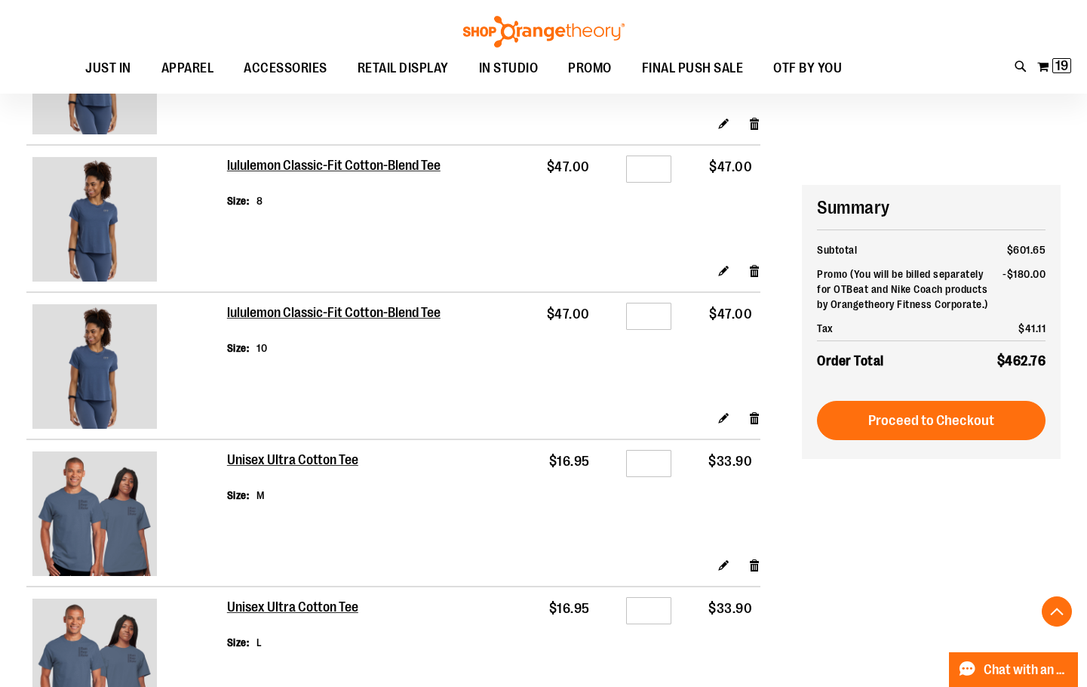
scroll to position [1886, 0]
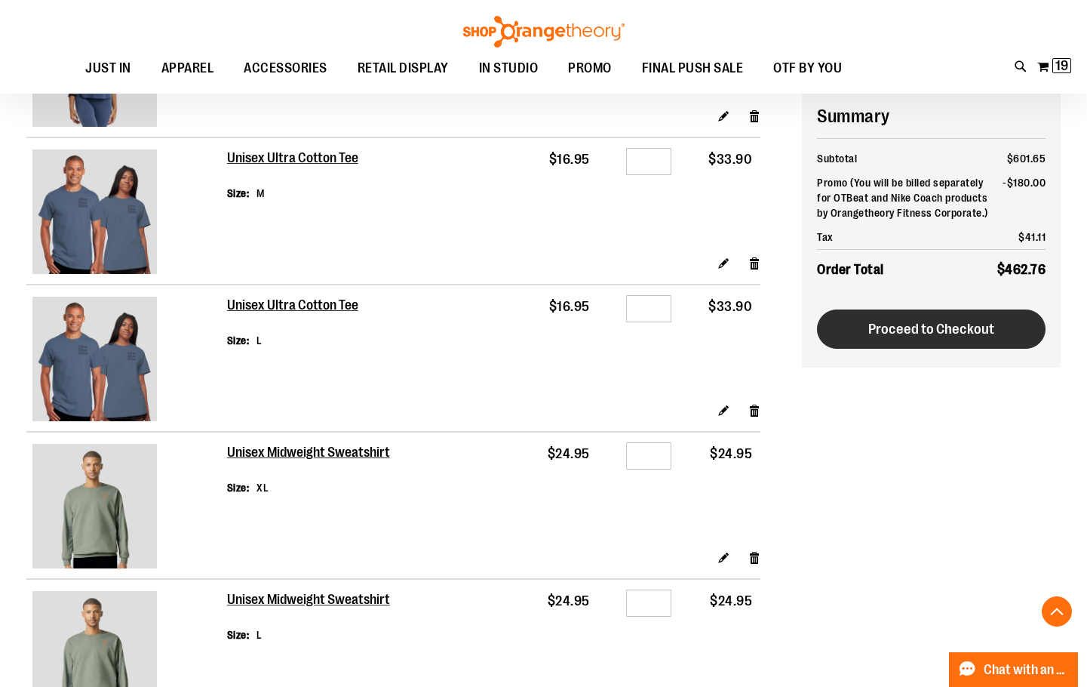
click at [952, 316] on button "Proceed to Checkout" at bounding box center [931, 328] width 229 height 39
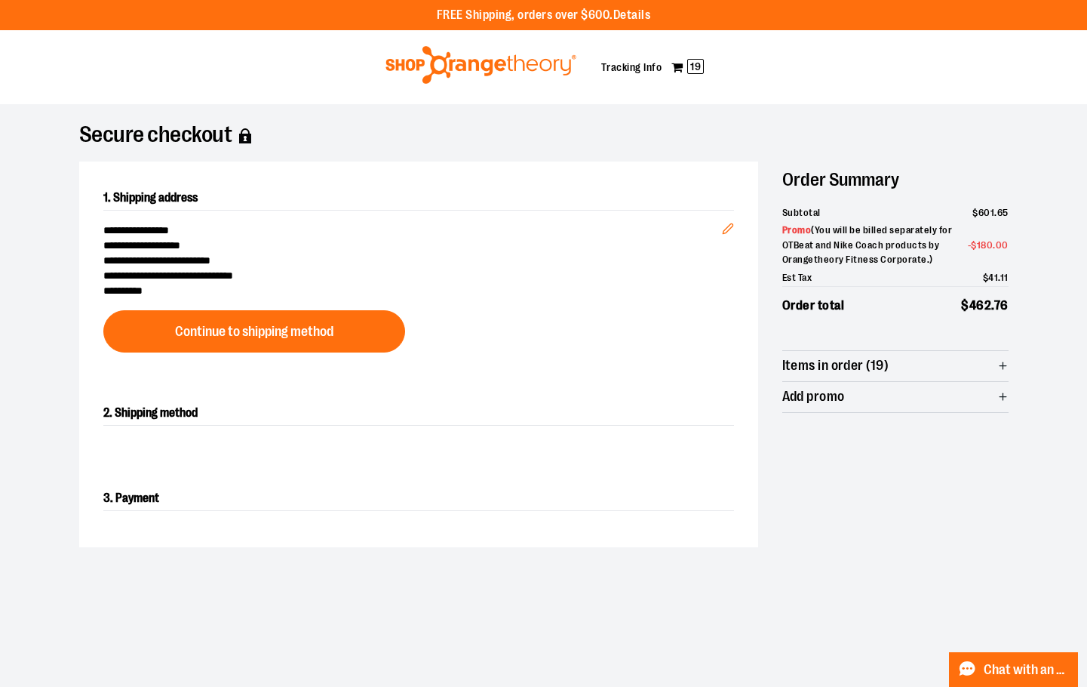
click at [331, 315] on button "Continue to shipping method" at bounding box center [254, 331] width 302 height 42
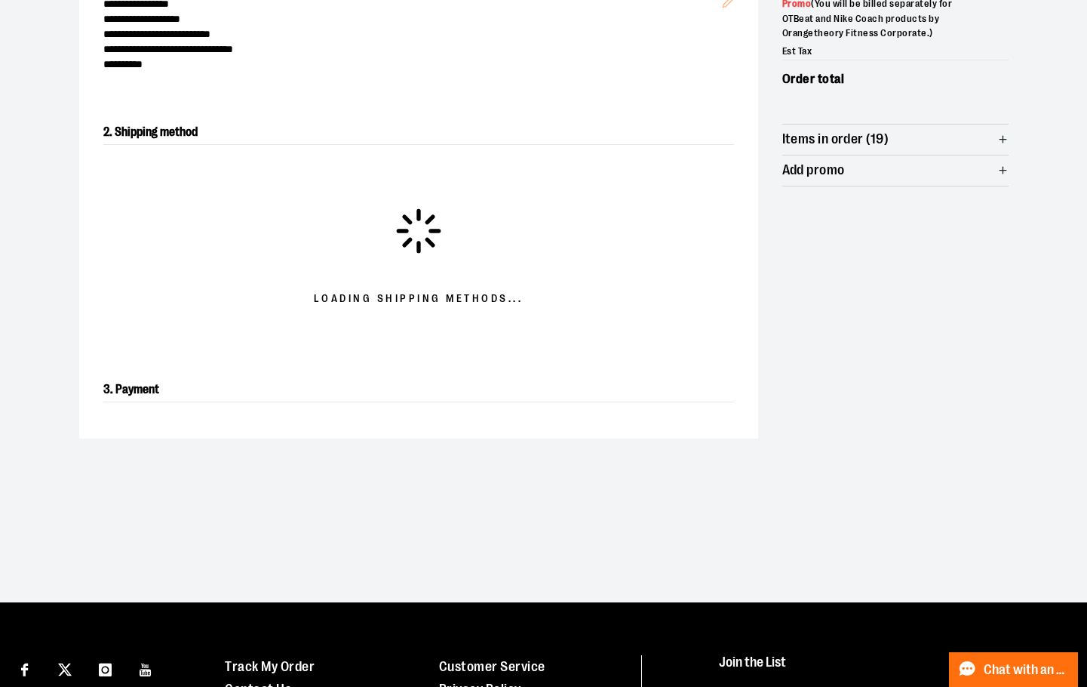
scroll to position [257, 0]
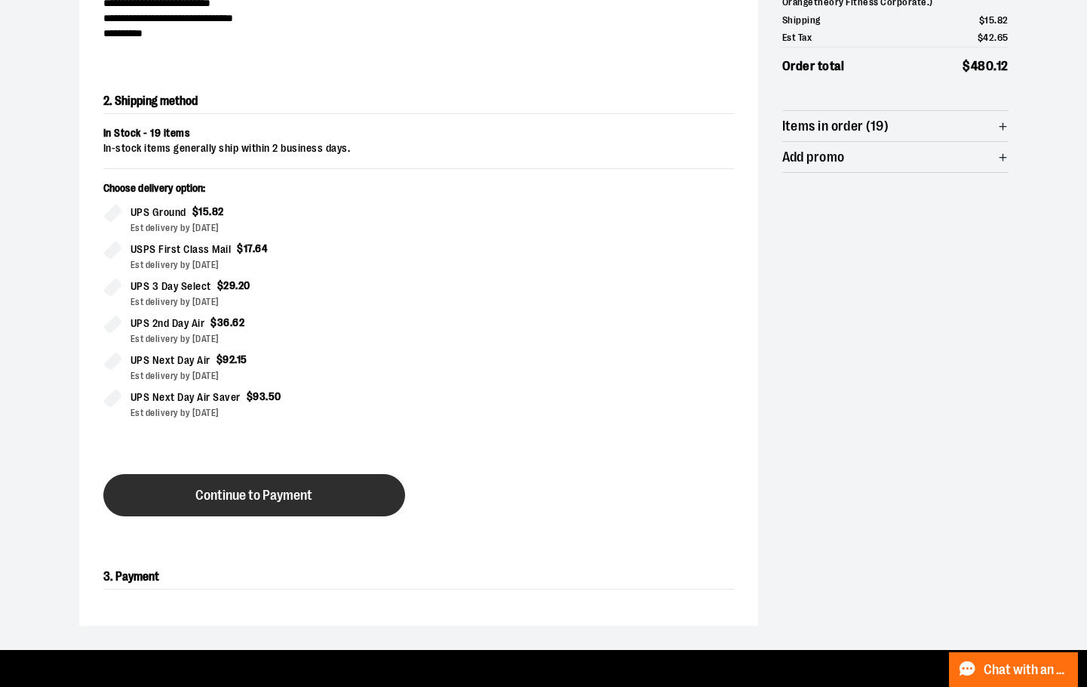
click at [154, 491] on button "Continue to Payment" at bounding box center [254, 495] width 302 height 42
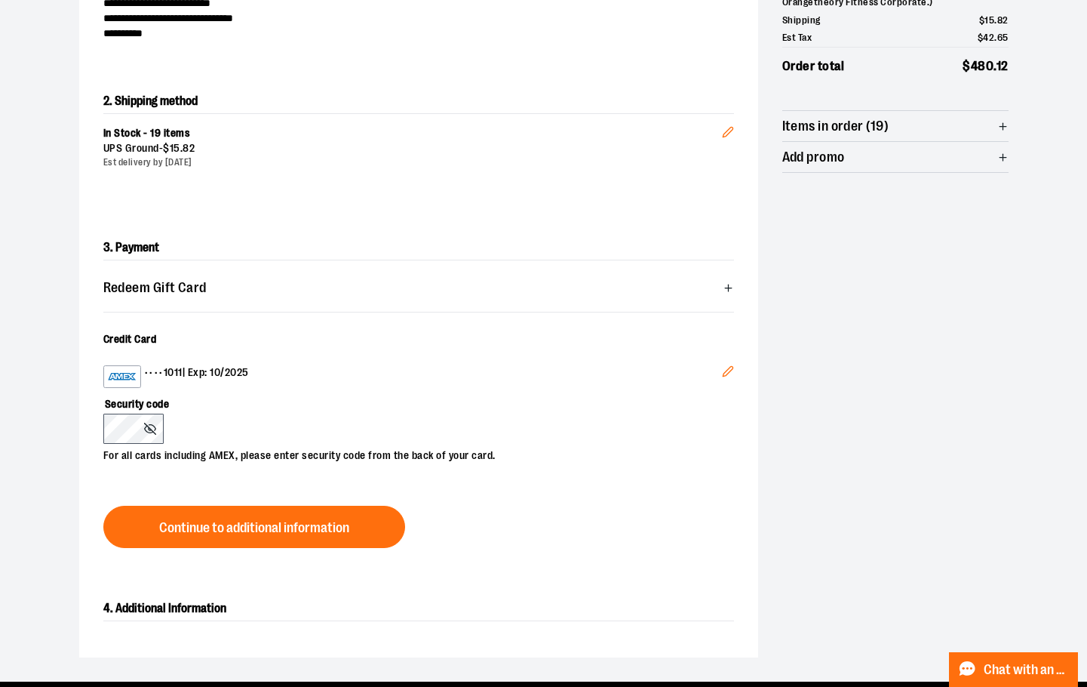
click at [132, 418] on div "Security code For all cards including AMEX, please enter security code from the…" at bounding box center [411, 425] width 616 height 75
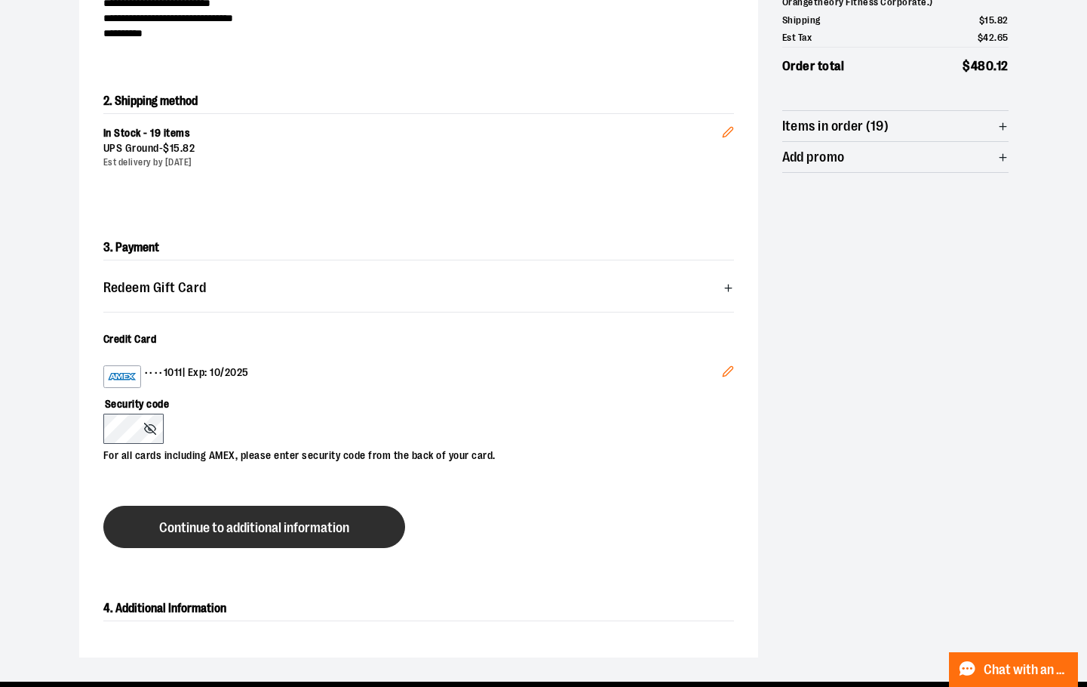
click at [207, 528] on span "Continue to additional information" at bounding box center [254, 528] width 190 height 14
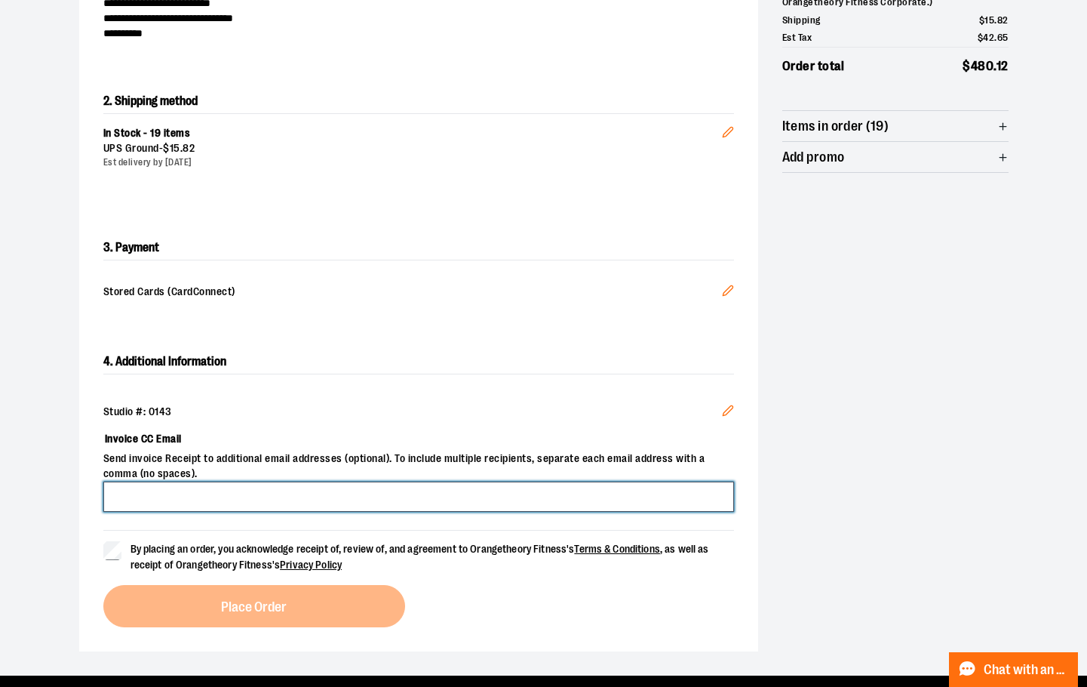
click at [395, 493] on input "Invoice CC Email" at bounding box center [418, 496] width 631 height 30
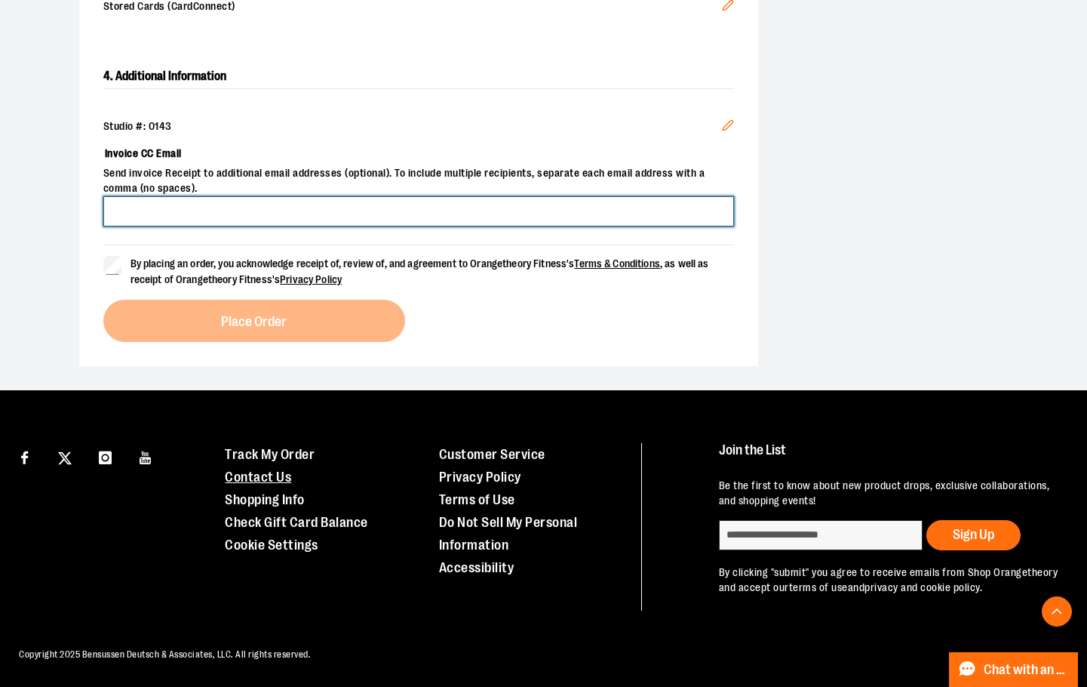
scroll to position [556, 0]
click at [226, 196] on input "Invoice CC Email" at bounding box center [418, 211] width 631 height 30
type input "**********"
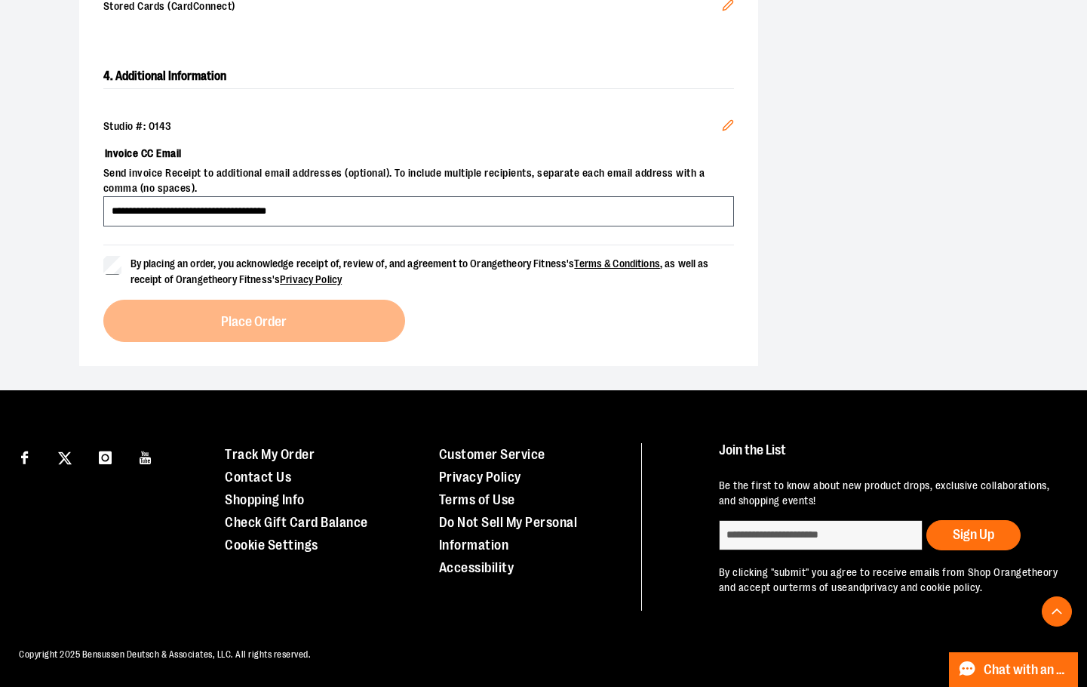
click at [231, 256] on span "By placing an order, you acknowledge receipt of, review of, and agreement to Or…" at bounding box center [433, 272] width 604 height 32
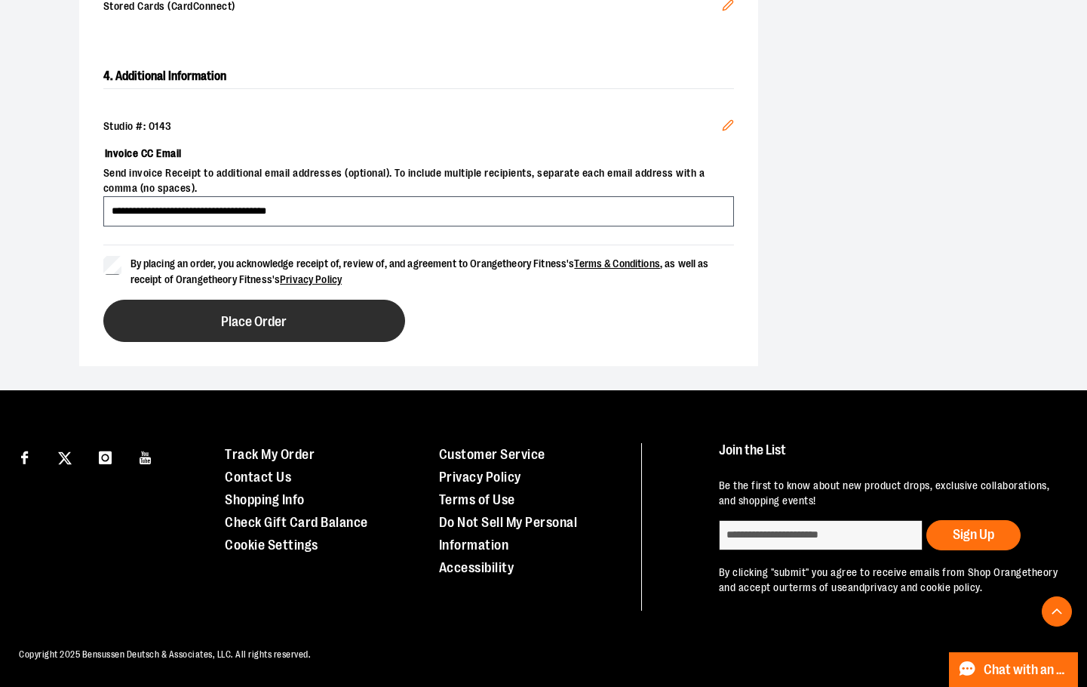
click at [229, 315] on span "Place Order" at bounding box center [254, 322] width 66 height 14
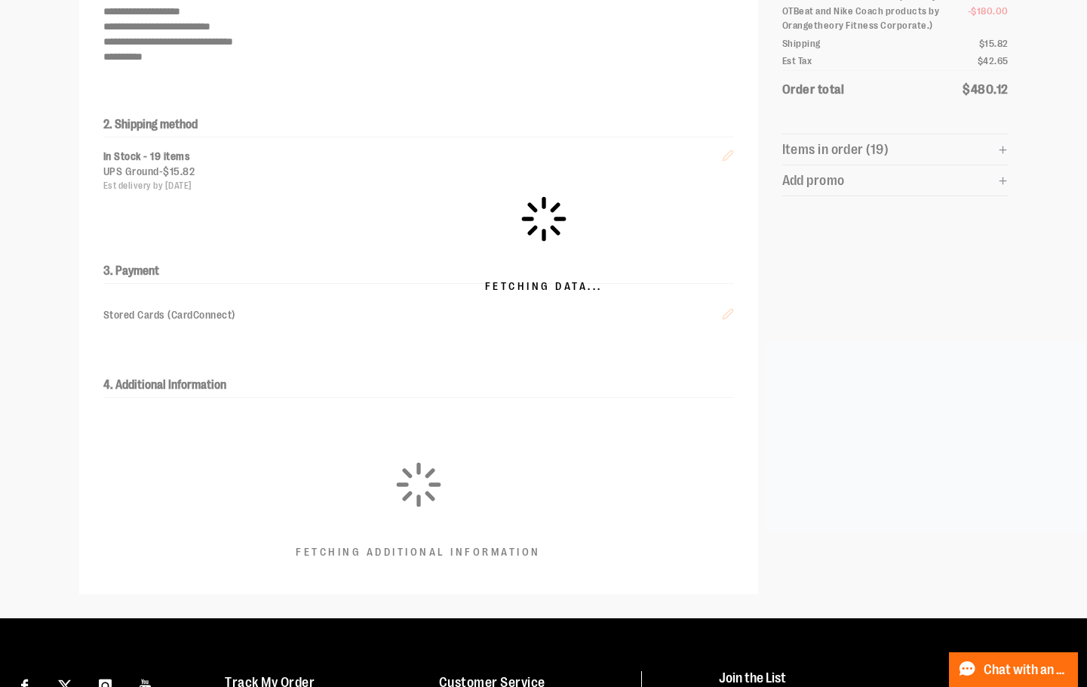
scroll to position [174, 0]
